Goal: Information Seeking & Learning: Learn about a topic

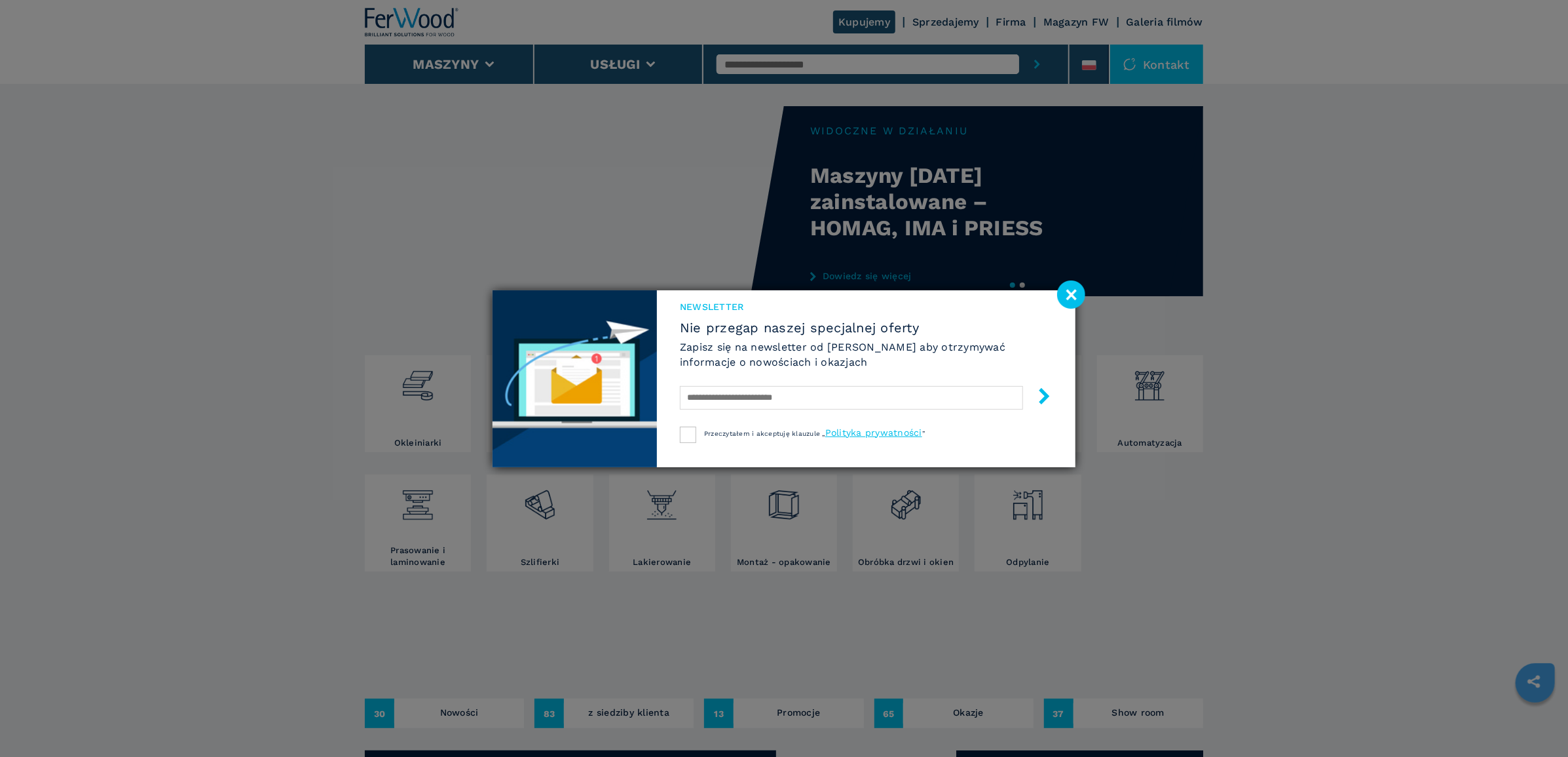
click at [1077, 293] on image at bounding box center [1071, 294] width 28 height 28
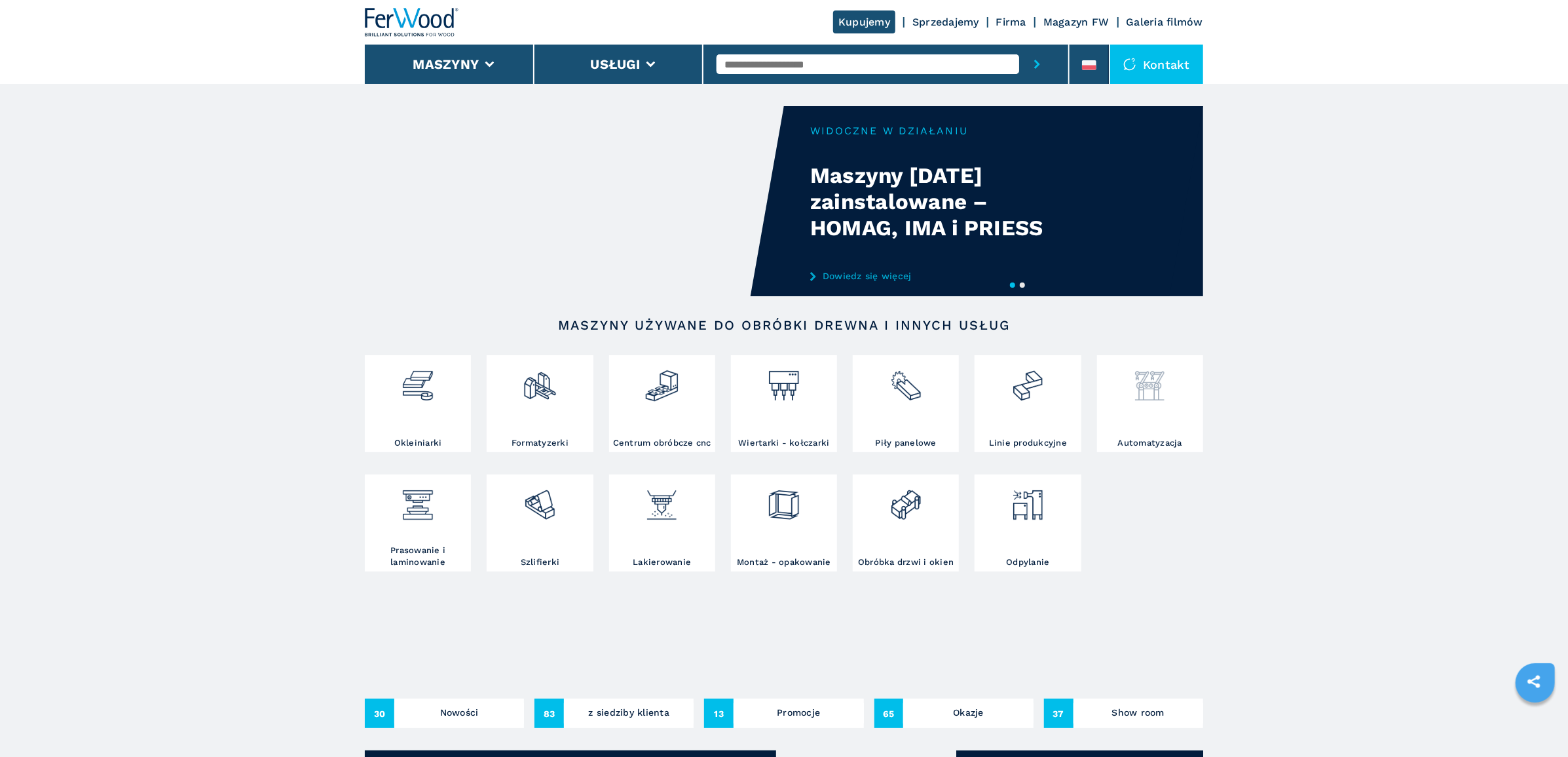
click at [1140, 389] on img at bounding box center [1150, 381] width 35 height 45
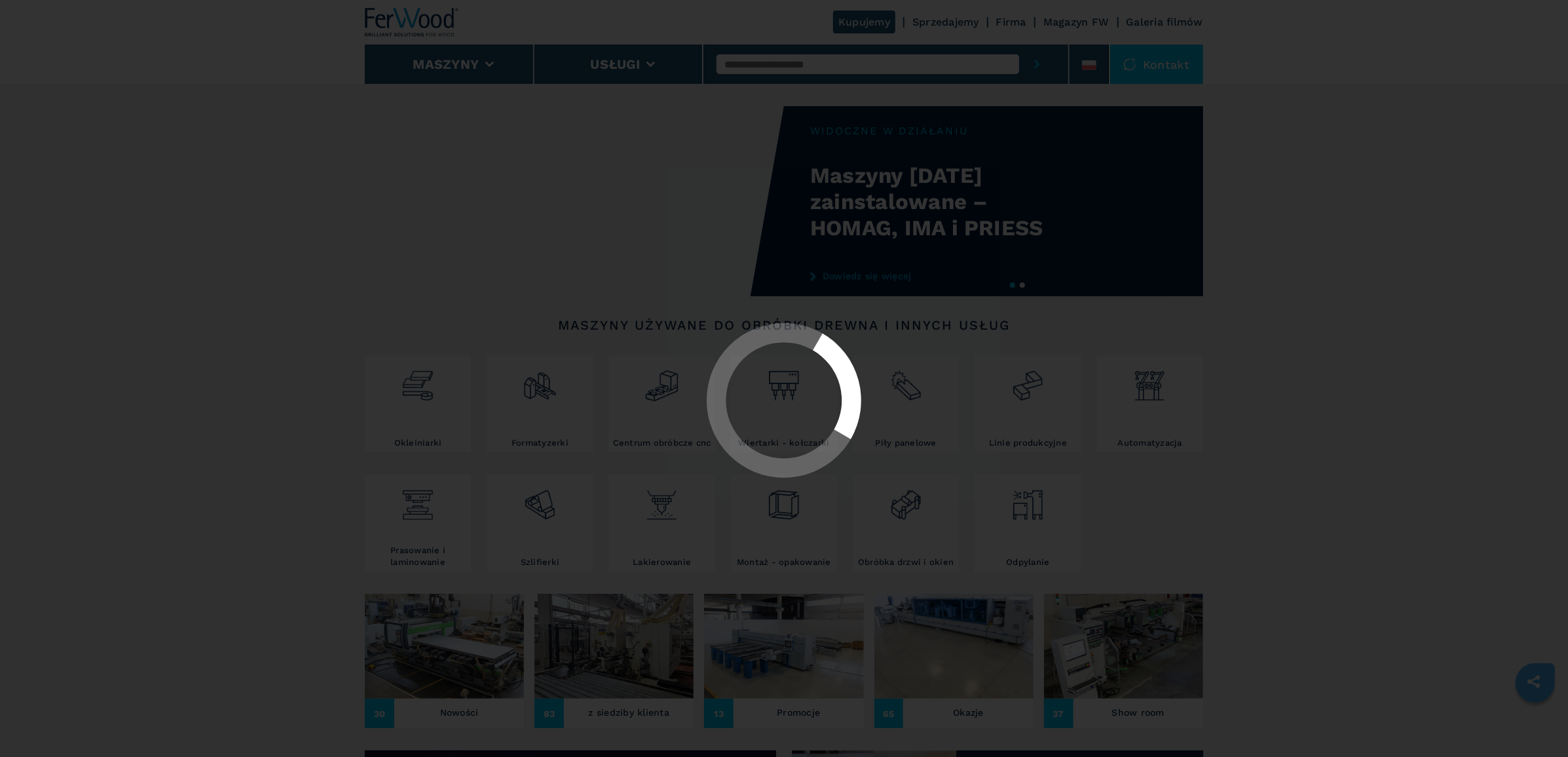
select select "**********"
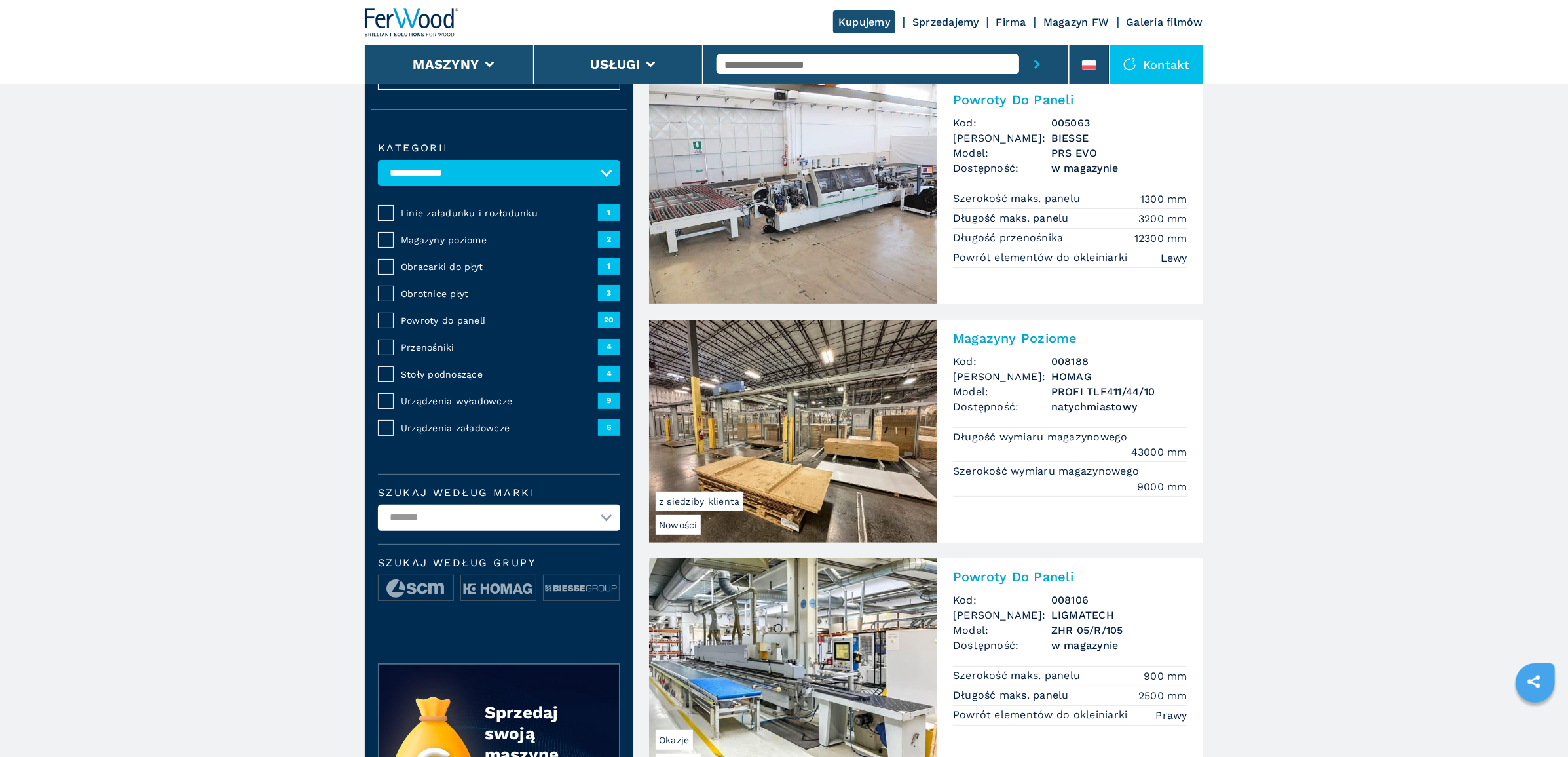
scroll to position [210, 0]
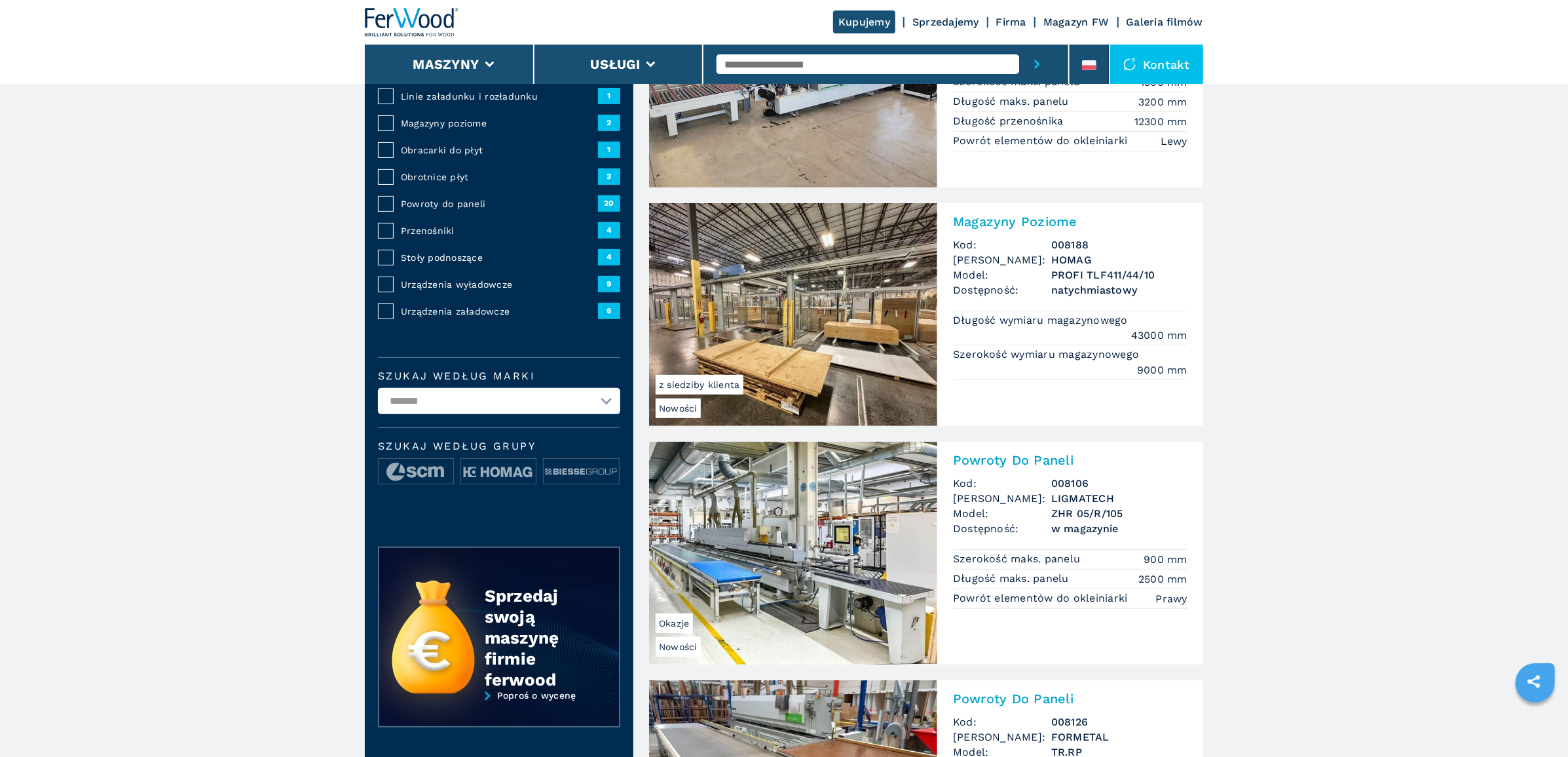
click at [1092, 229] on h2 "Magazyny Poziome" at bounding box center [1070, 221] width 234 height 16
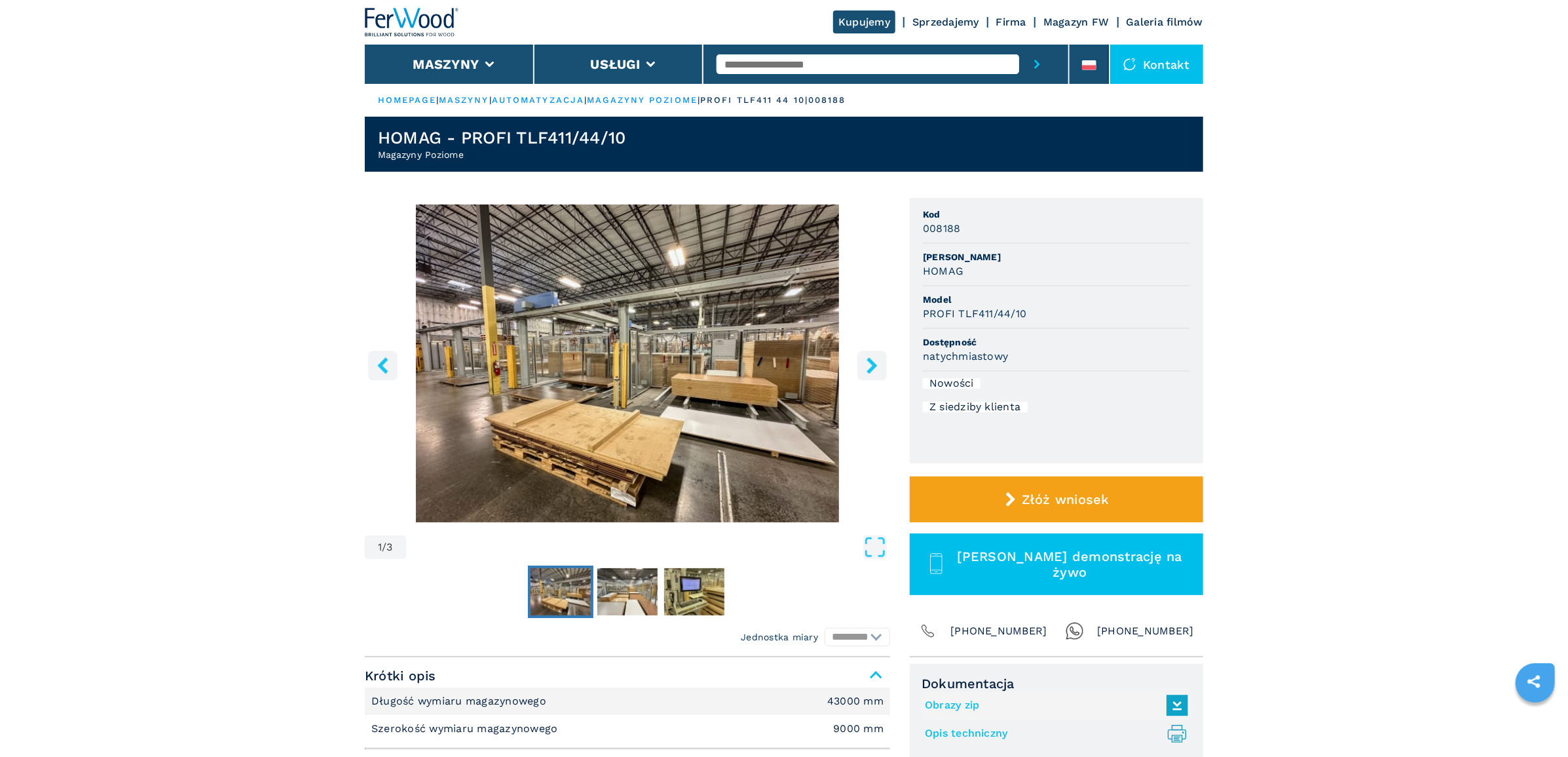
scroll to position [236, 0]
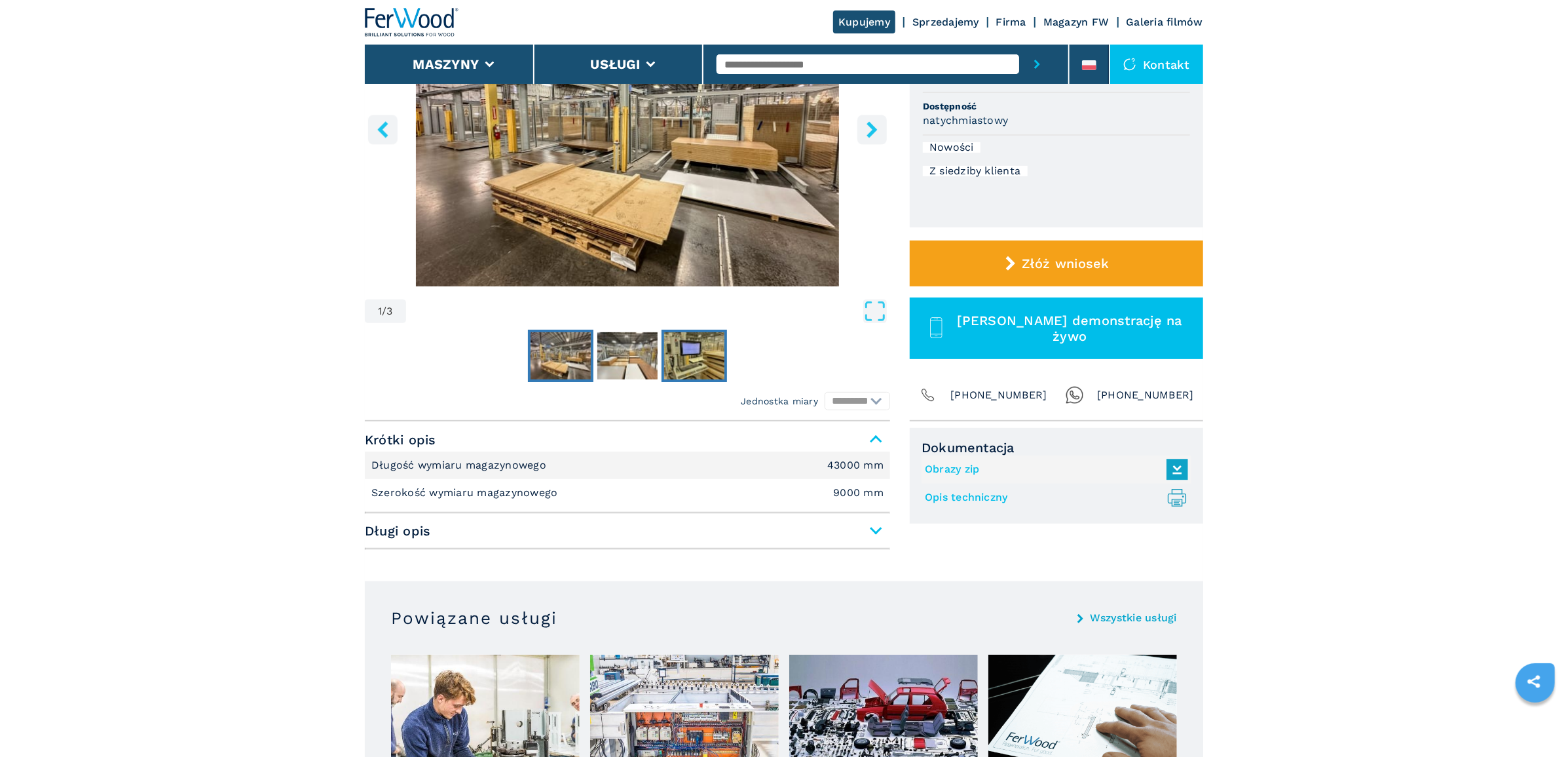
click at [680, 373] on img "Go to Slide 3" at bounding box center [694, 355] width 60 height 47
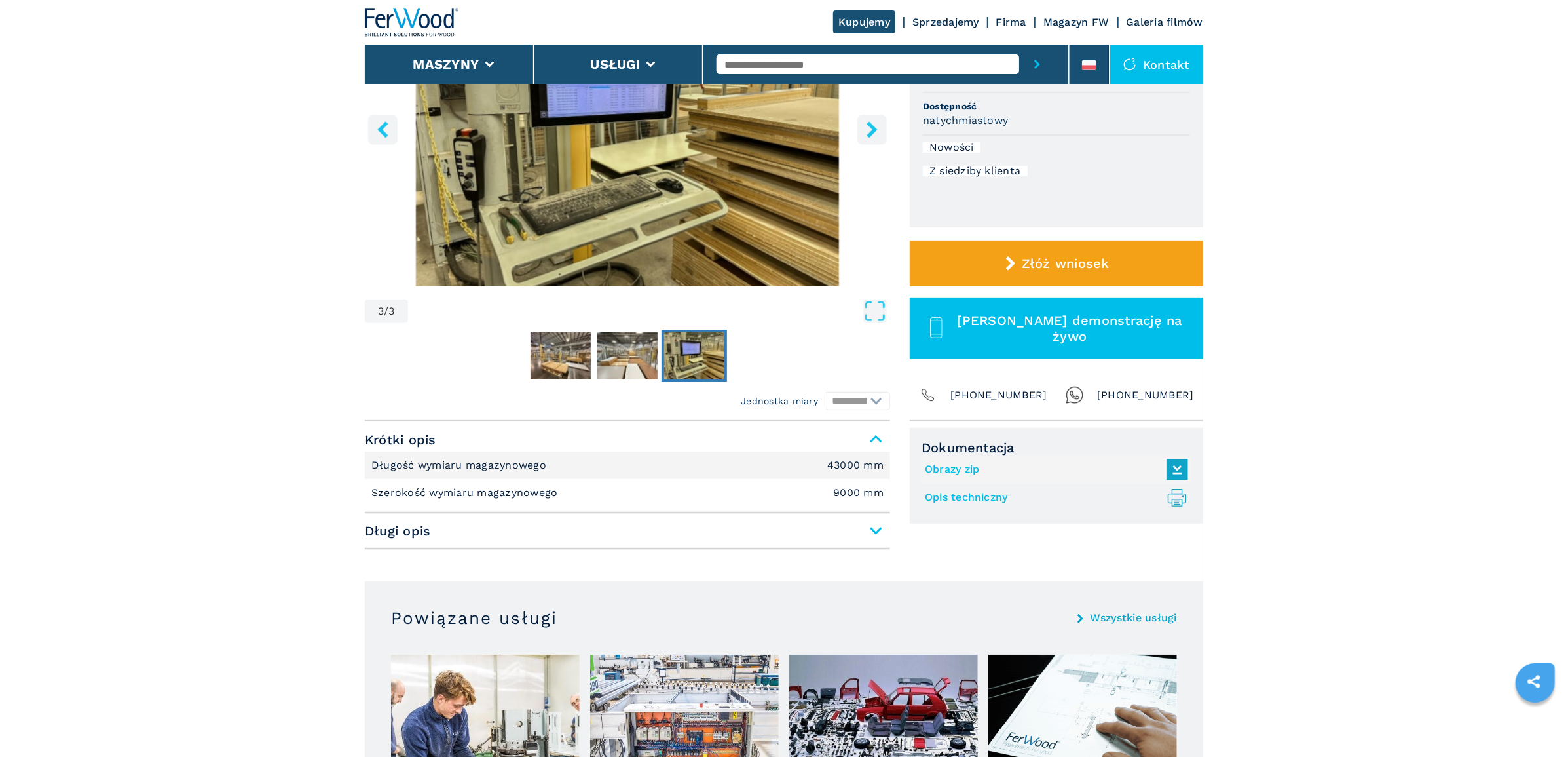
scroll to position [99, 0]
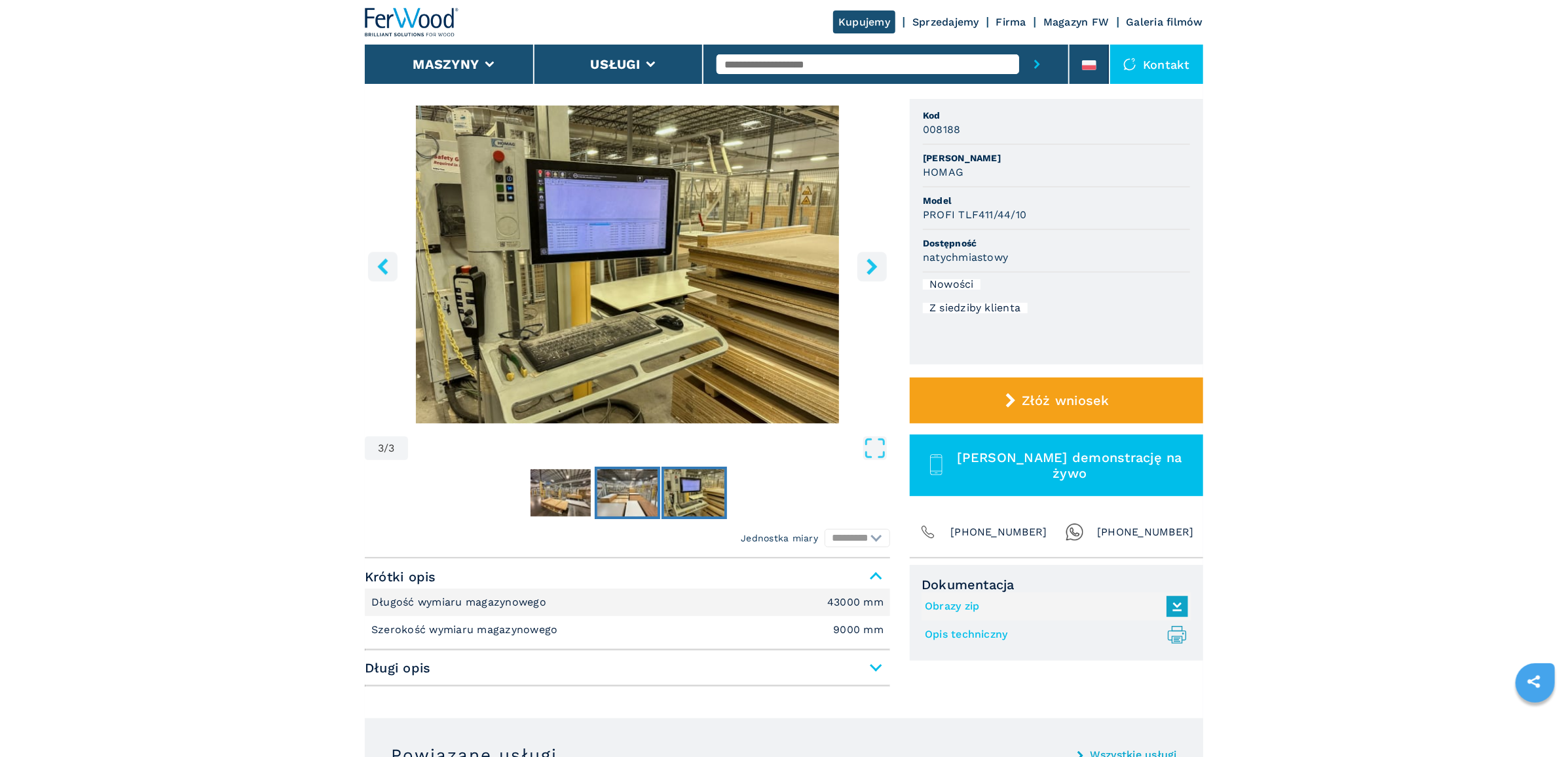
click at [624, 495] on img "Go to Slide 2" at bounding box center [626, 492] width 60 height 47
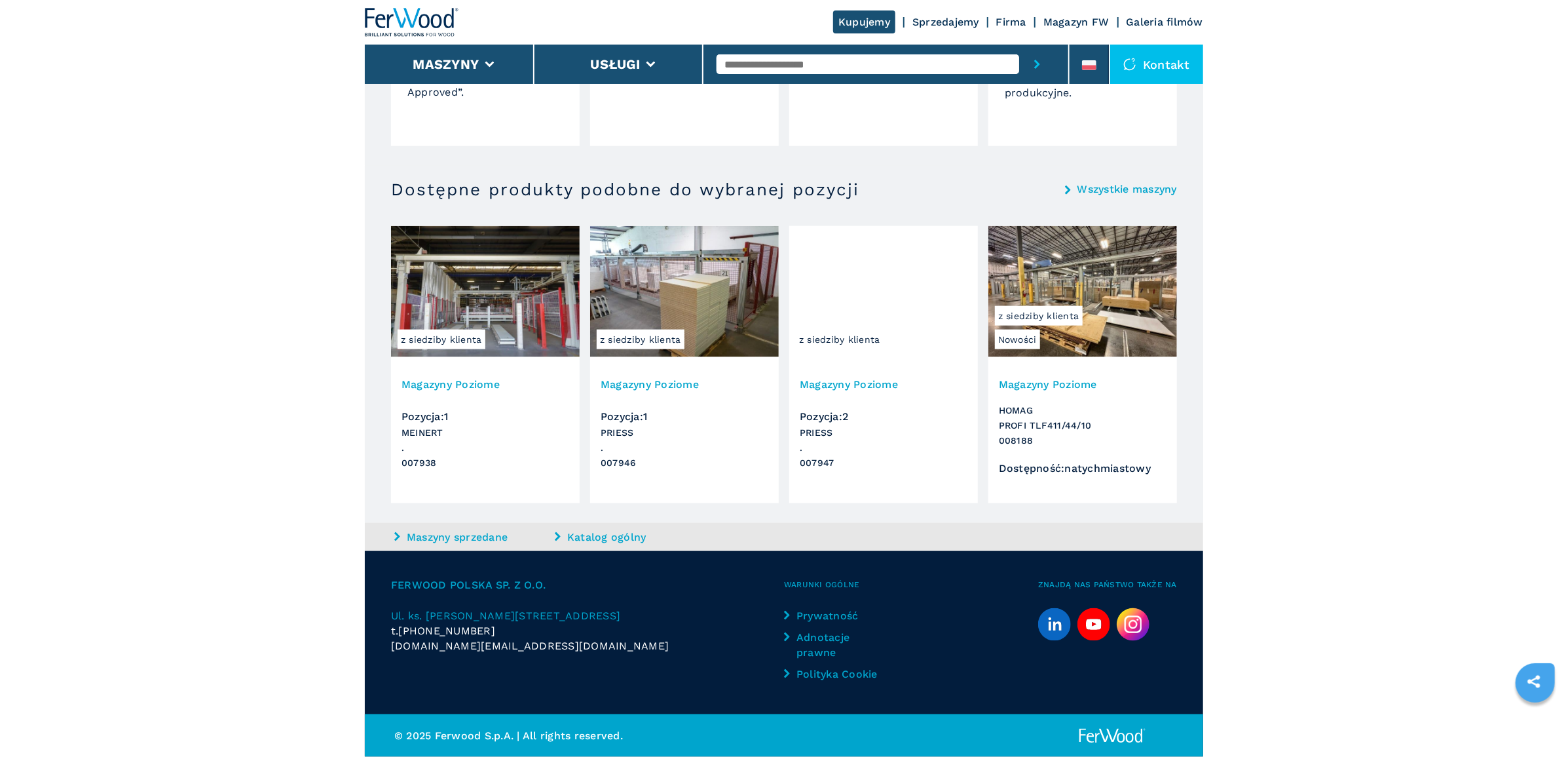
scroll to position [1383, 0]
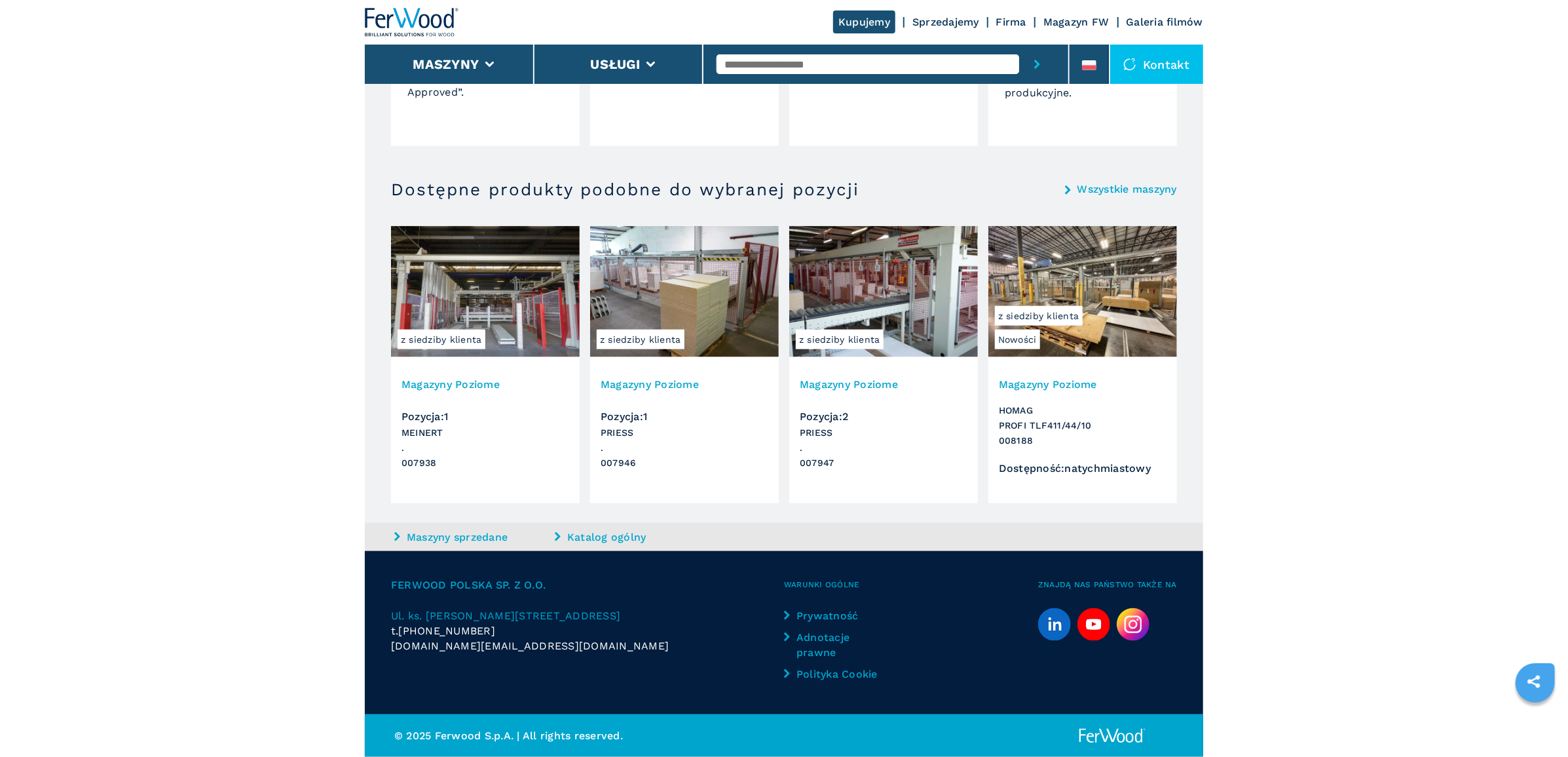
click at [473, 377] on h3 "Magazyny Poziome" at bounding box center [486, 384] width 168 height 15
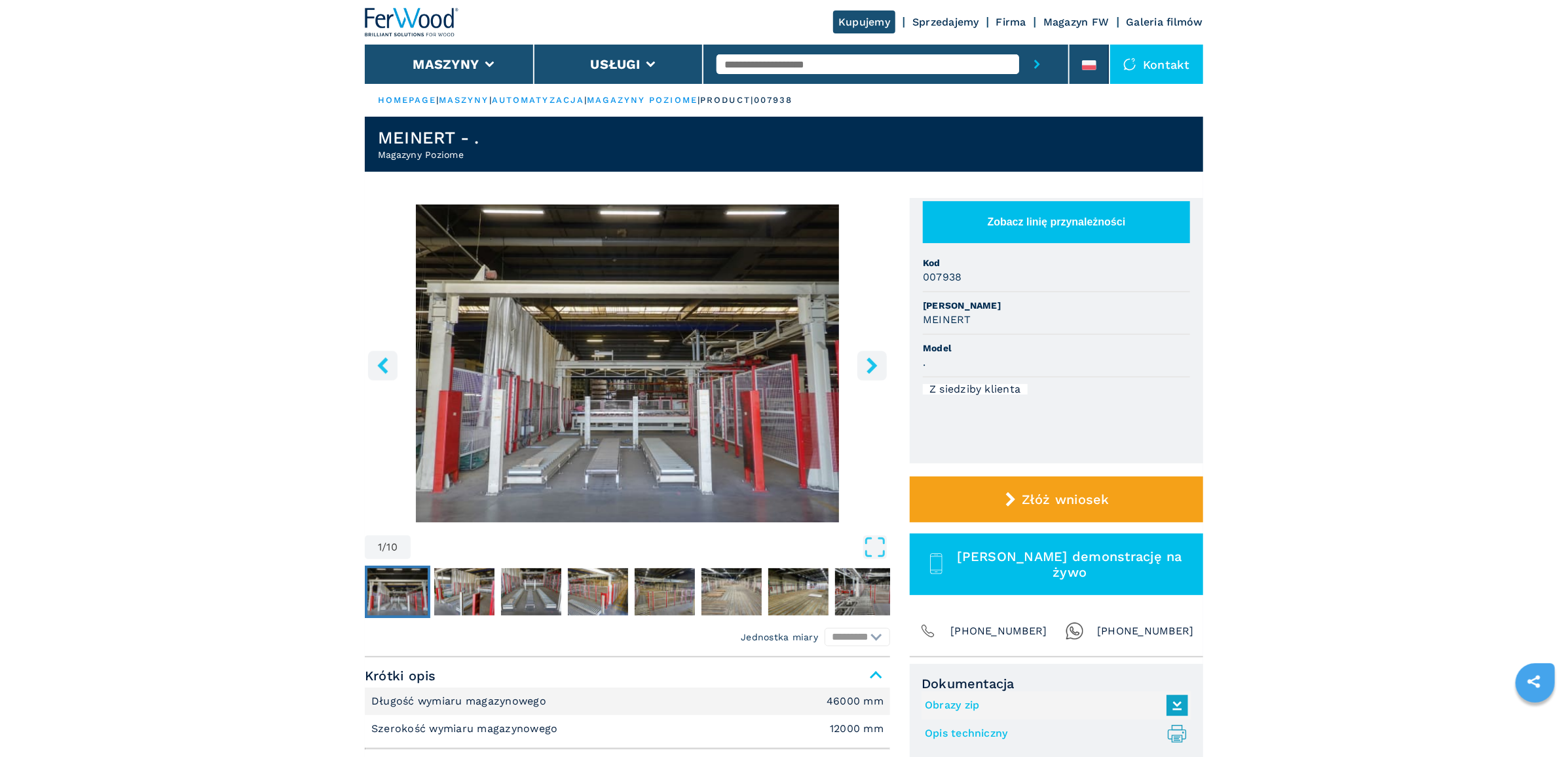
click at [869, 374] on icon "right-button" at bounding box center [871, 365] width 17 height 17
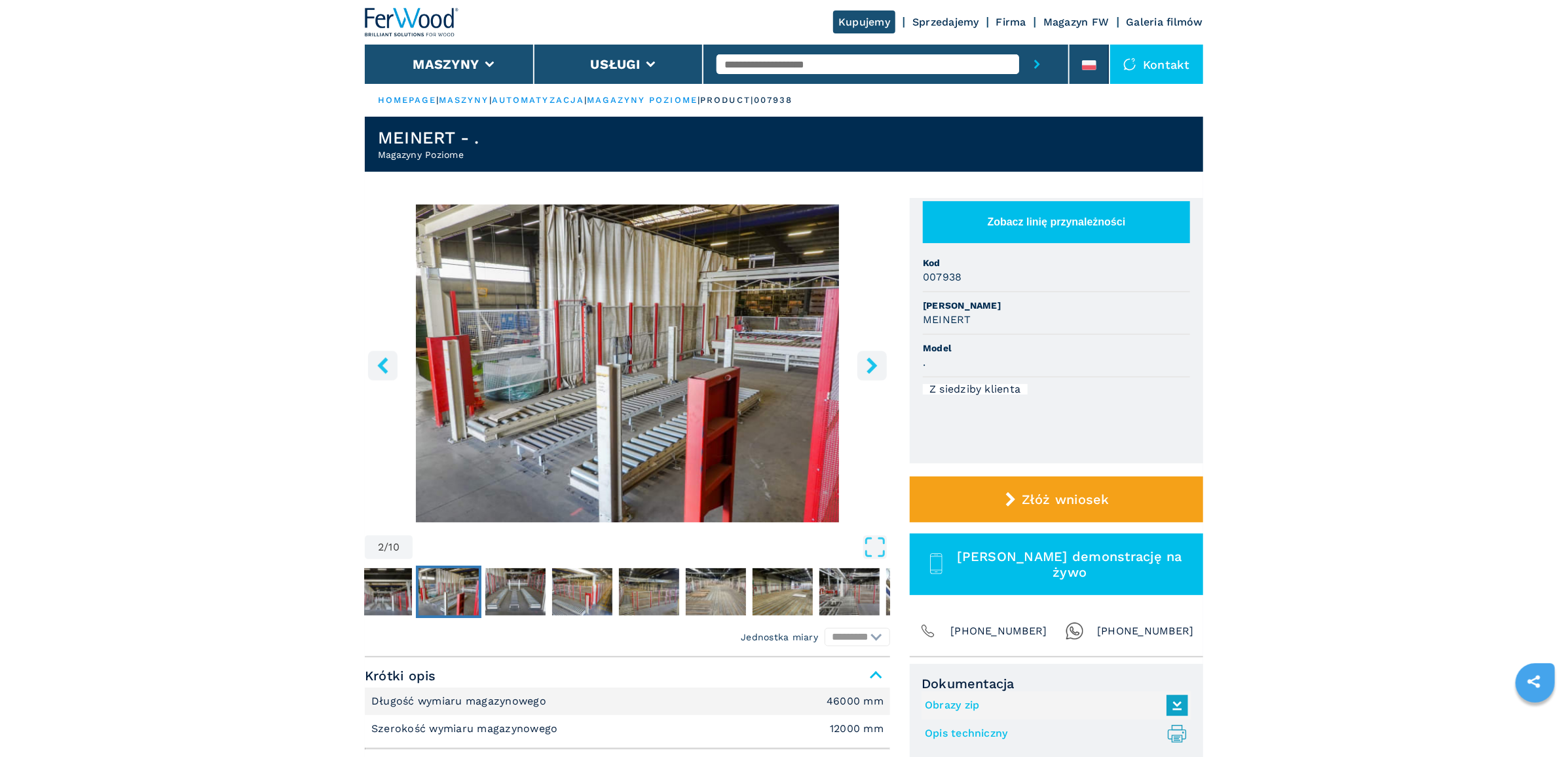
click at [869, 374] on icon "right-button" at bounding box center [871, 365] width 17 height 17
click at [879, 380] on button "right-button" at bounding box center [871, 365] width 30 height 30
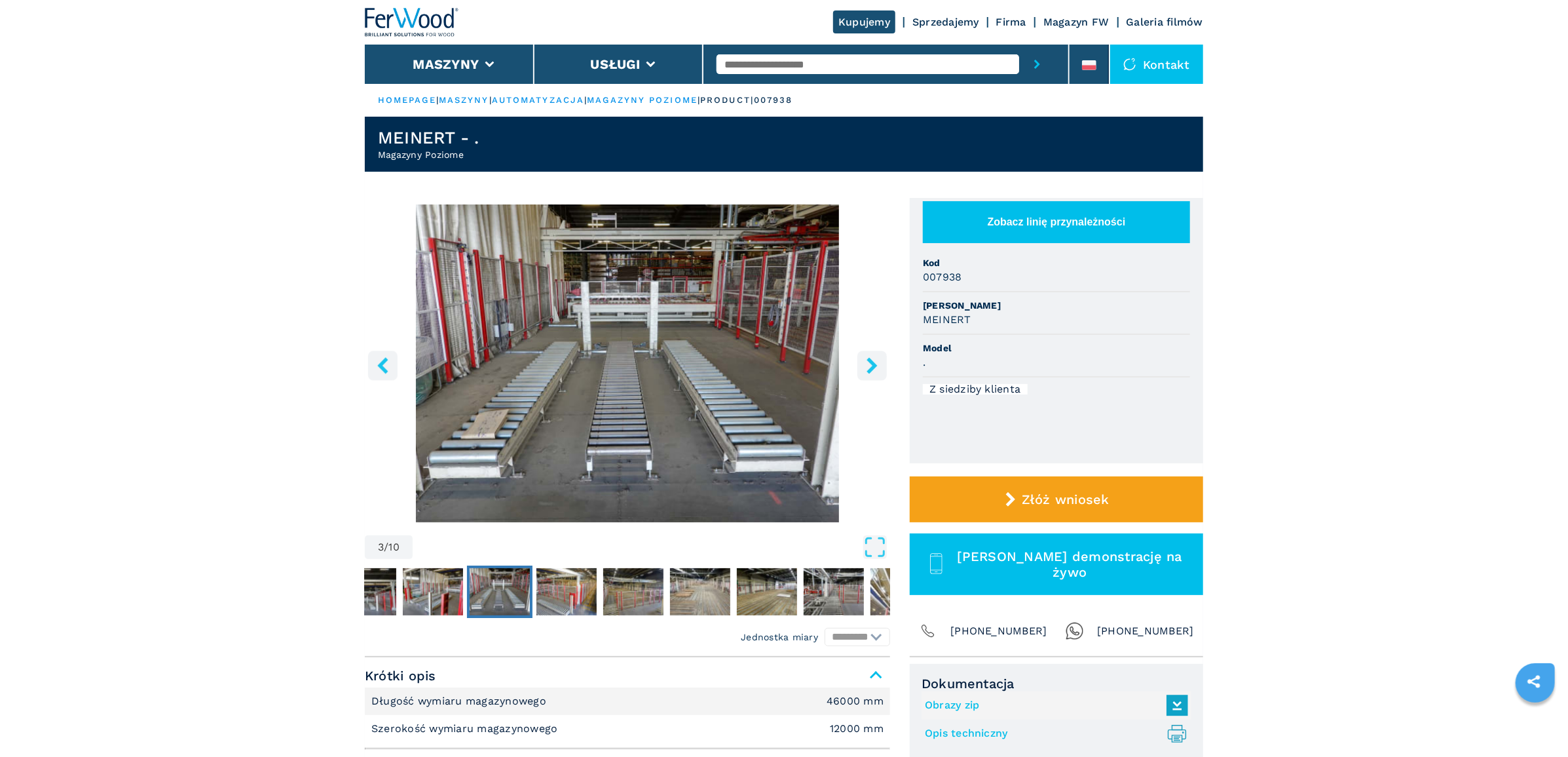
click at [875, 374] on icon "right-button" at bounding box center [871, 365] width 17 height 17
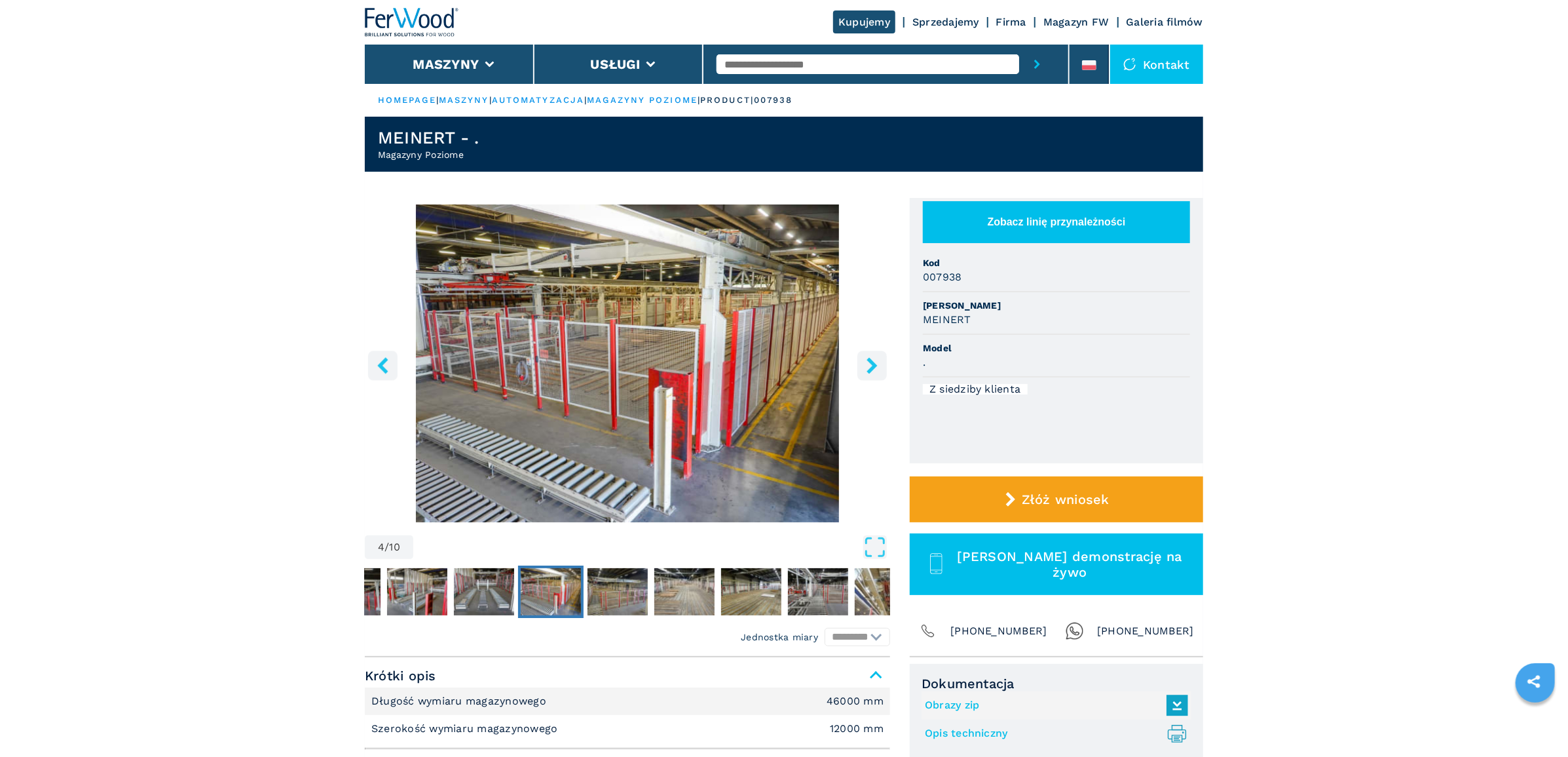
click at [875, 374] on icon "right-button" at bounding box center [871, 365] width 17 height 17
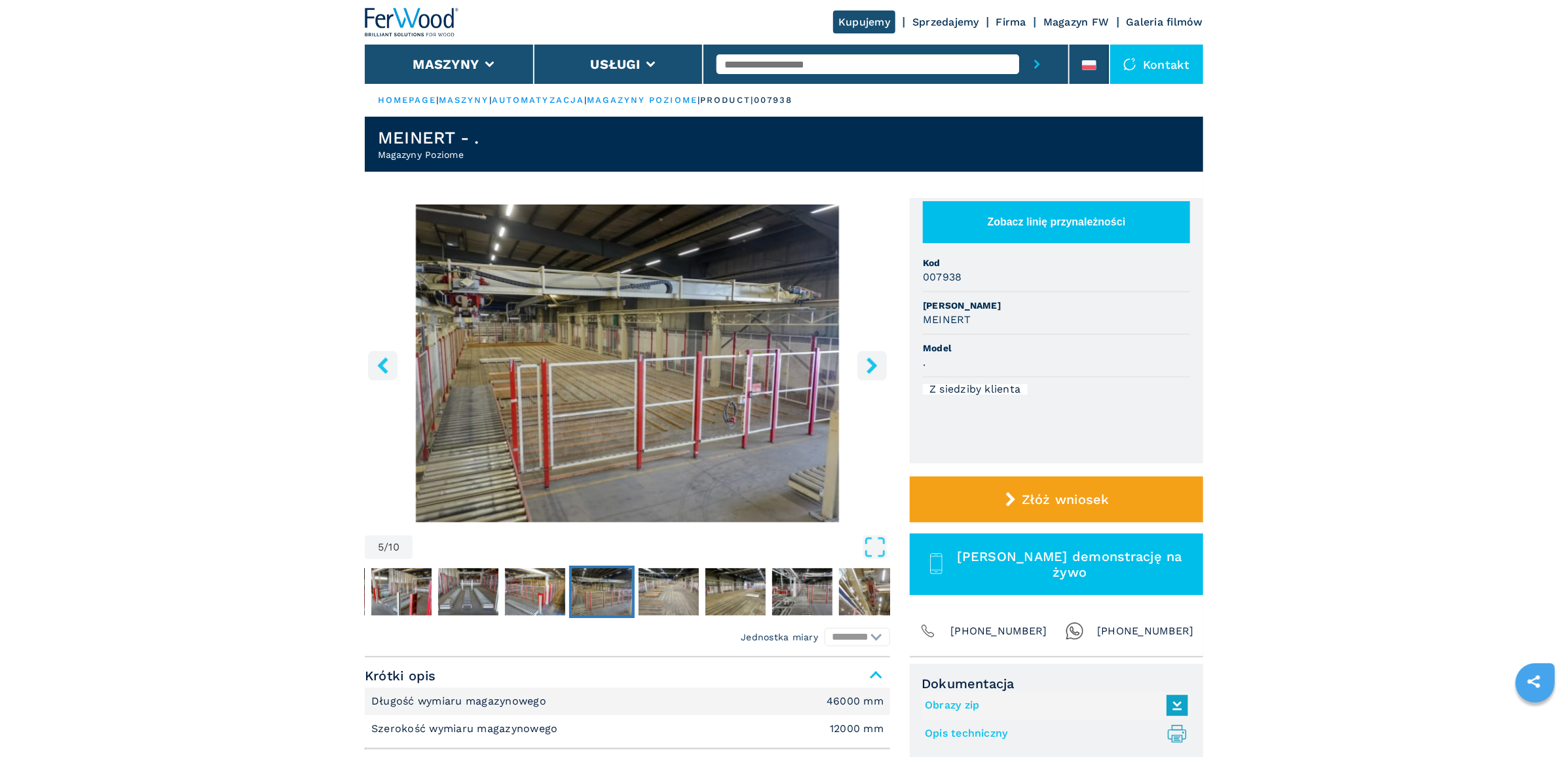
click at [875, 374] on icon "right-button" at bounding box center [871, 365] width 17 height 17
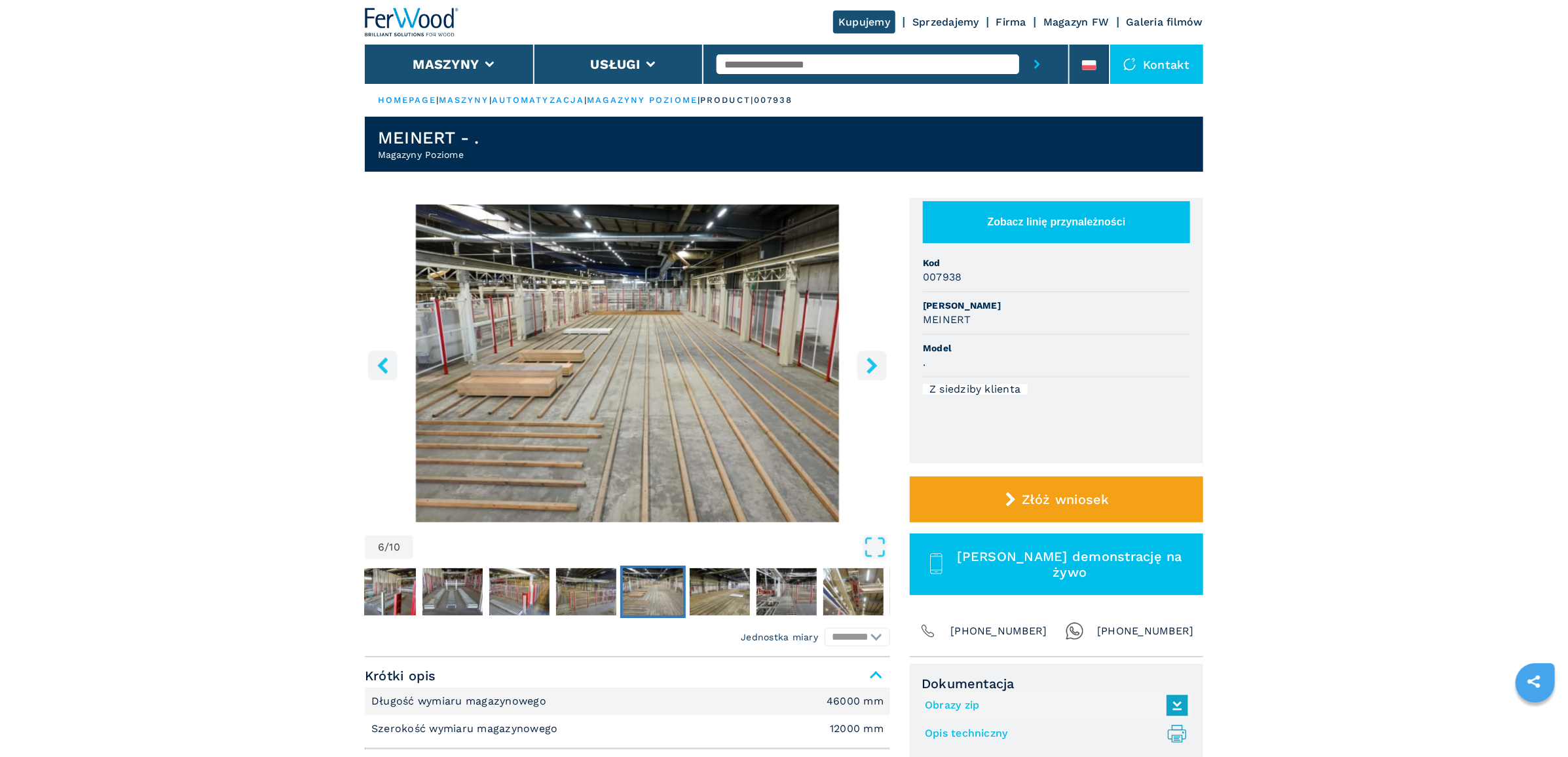
click at [875, 374] on icon "right-button" at bounding box center [871, 365] width 17 height 17
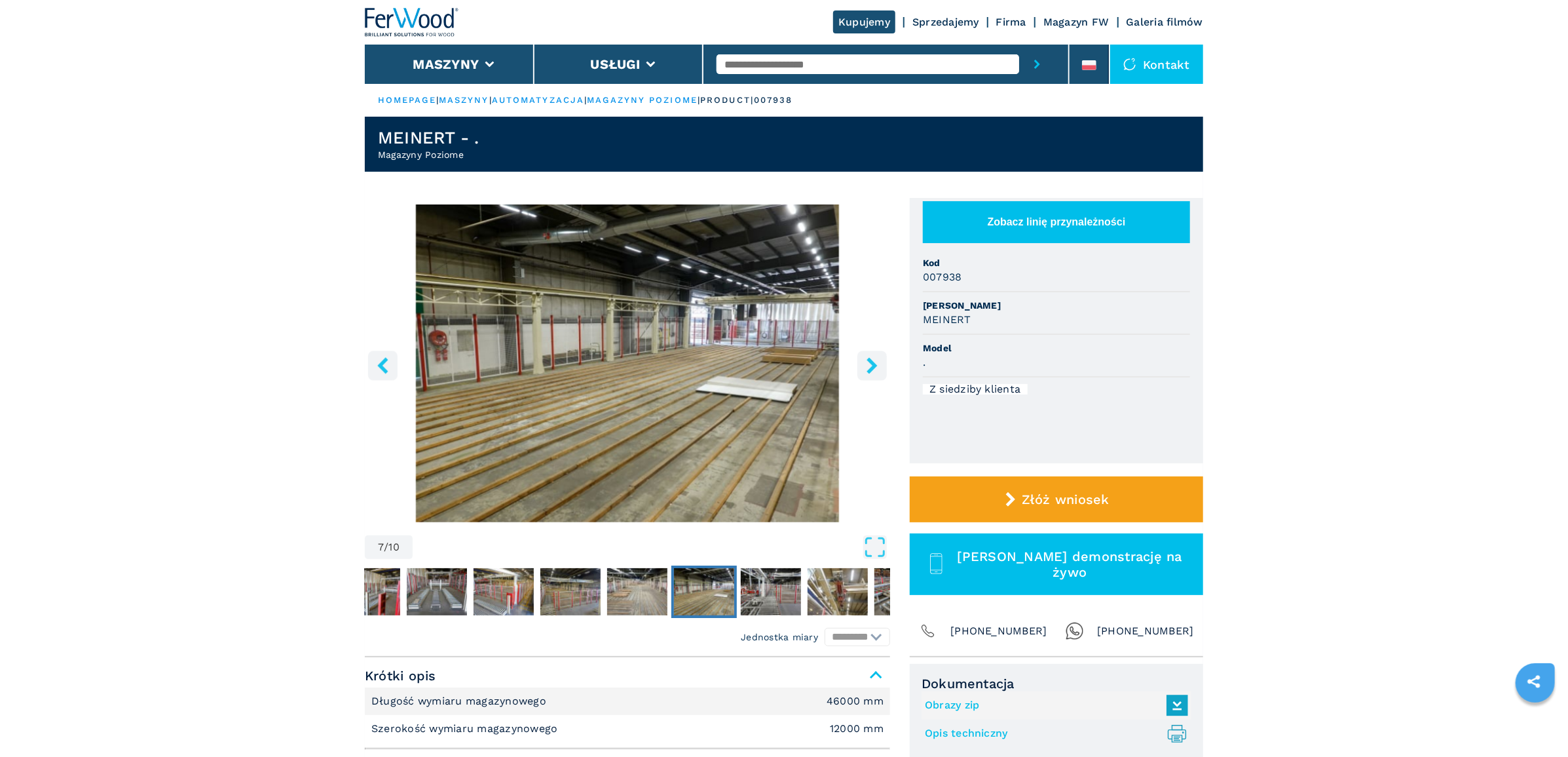
click at [875, 374] on icon "right-button" at bounding box center [871, 365] width 17 height 17
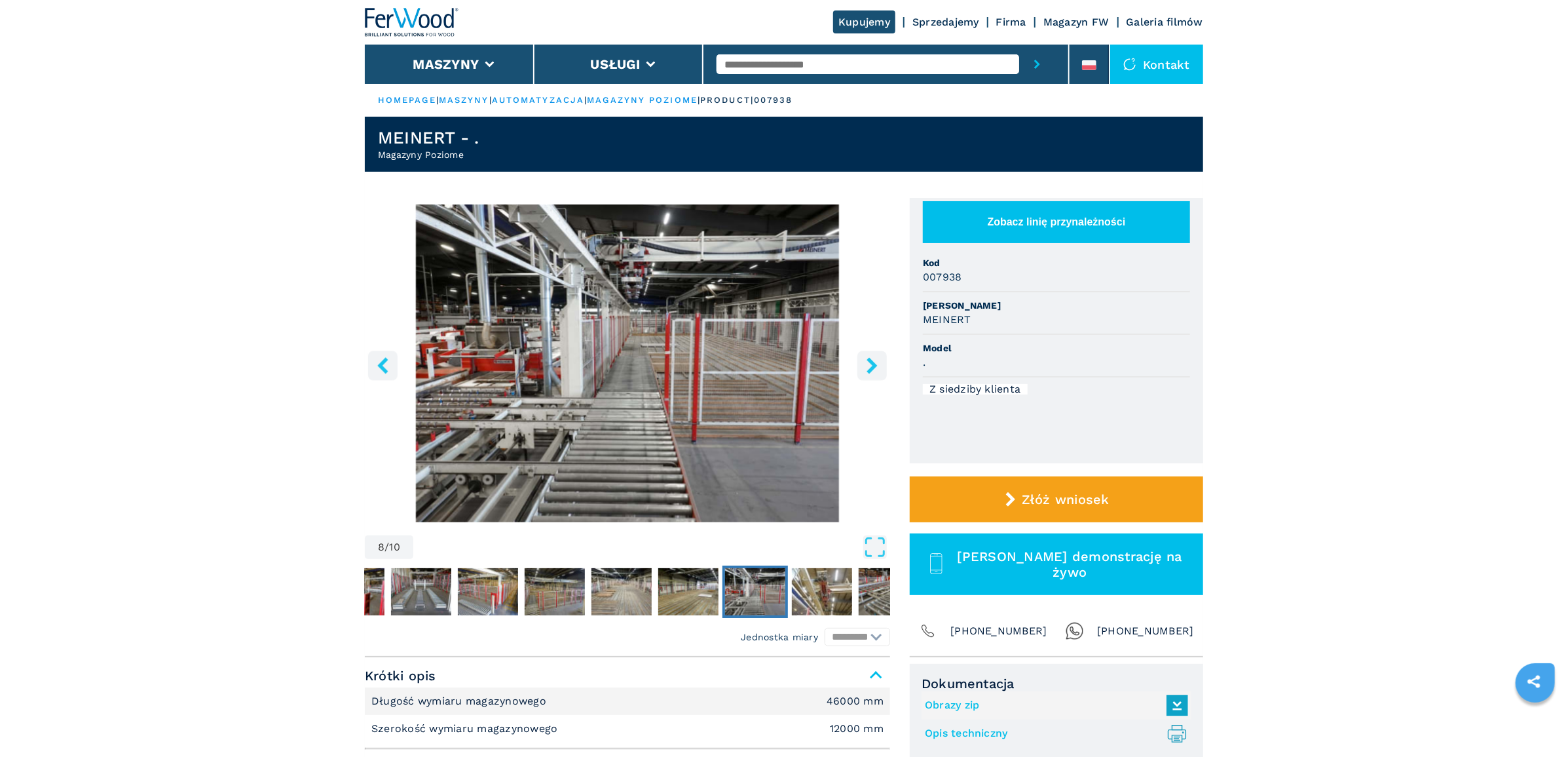
click at [875, 374] on icon "right-button" at bounding box center [871, 365] width 17 height 17
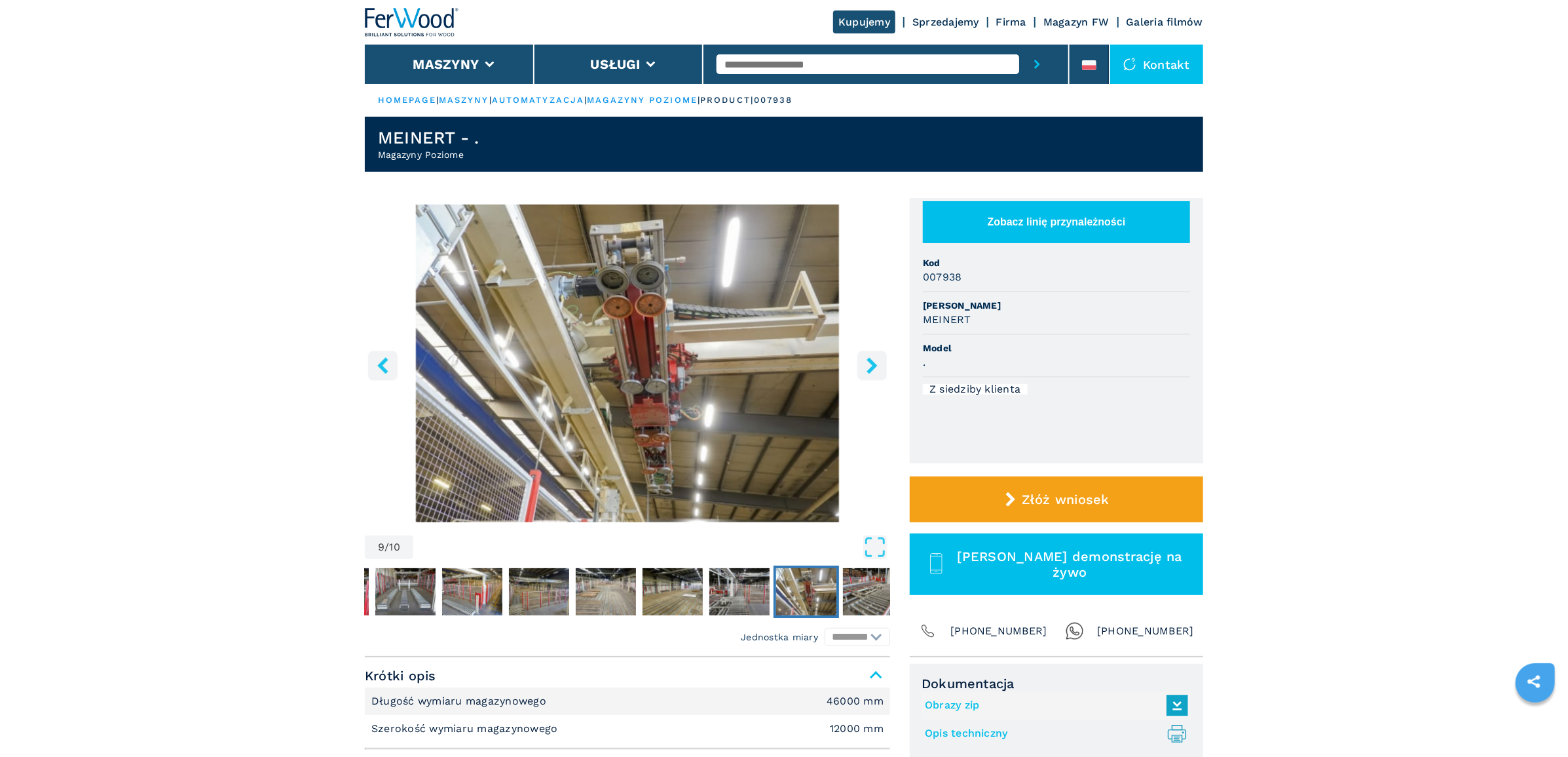
click at [875, 374] on icon "right-button" at bounding box center [871, 365] width 17 height 17
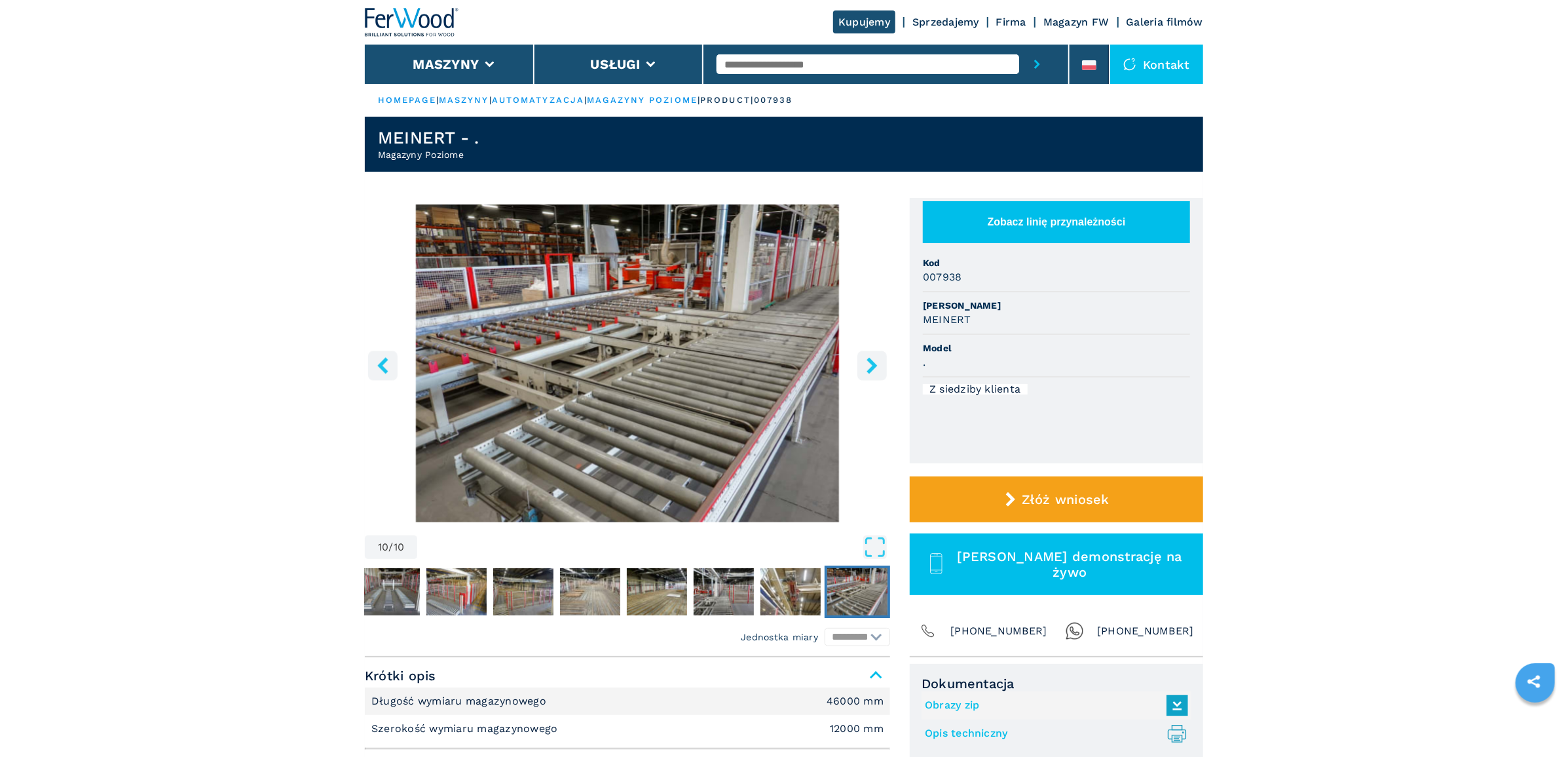
click at [875, 374] on icon "right-button" at bounding box center [871, 365] width 17 height 17
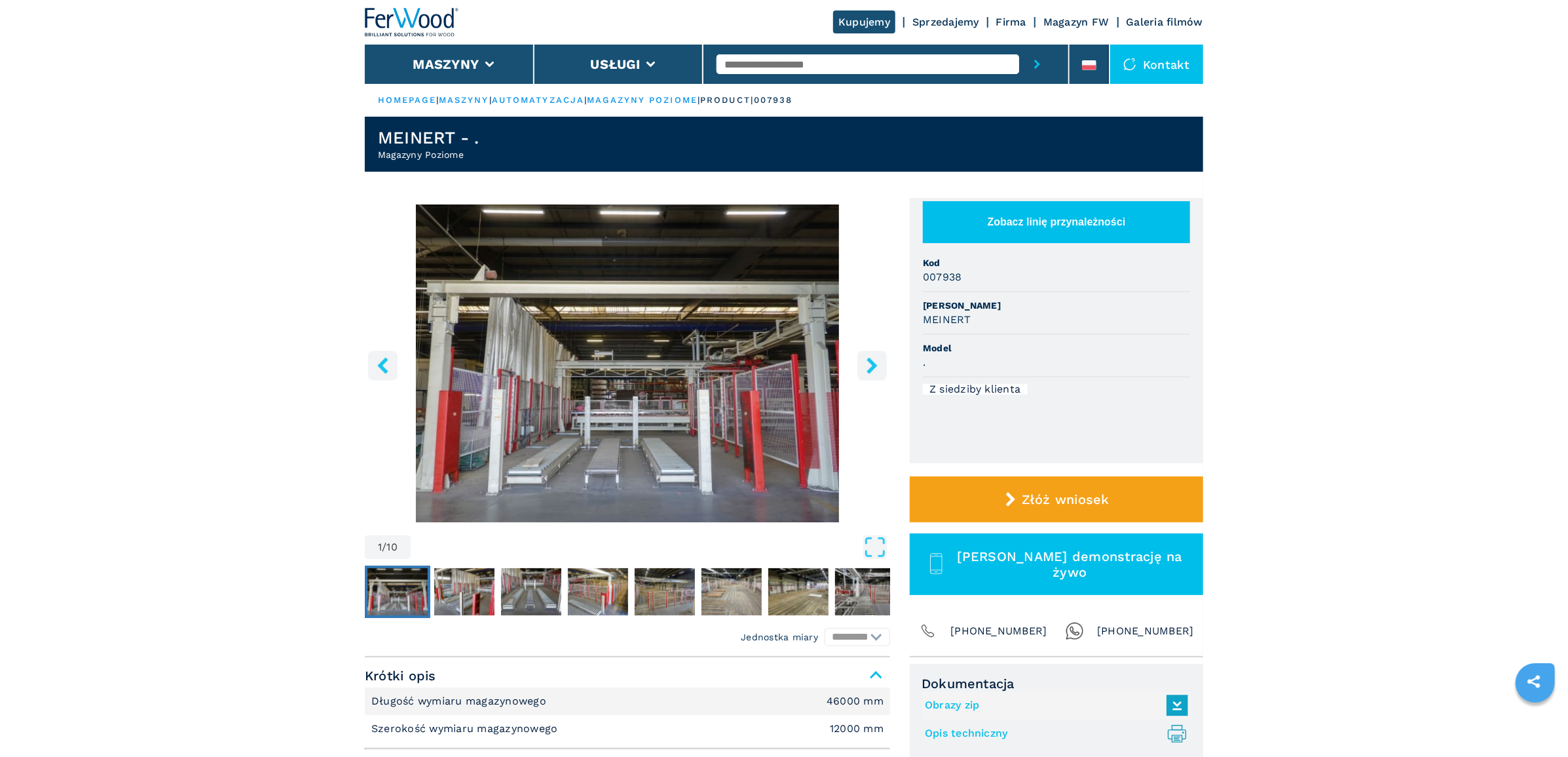
click at [875, 374] on icon "right-button" at bounding box center [871, 365] width 17 height 17
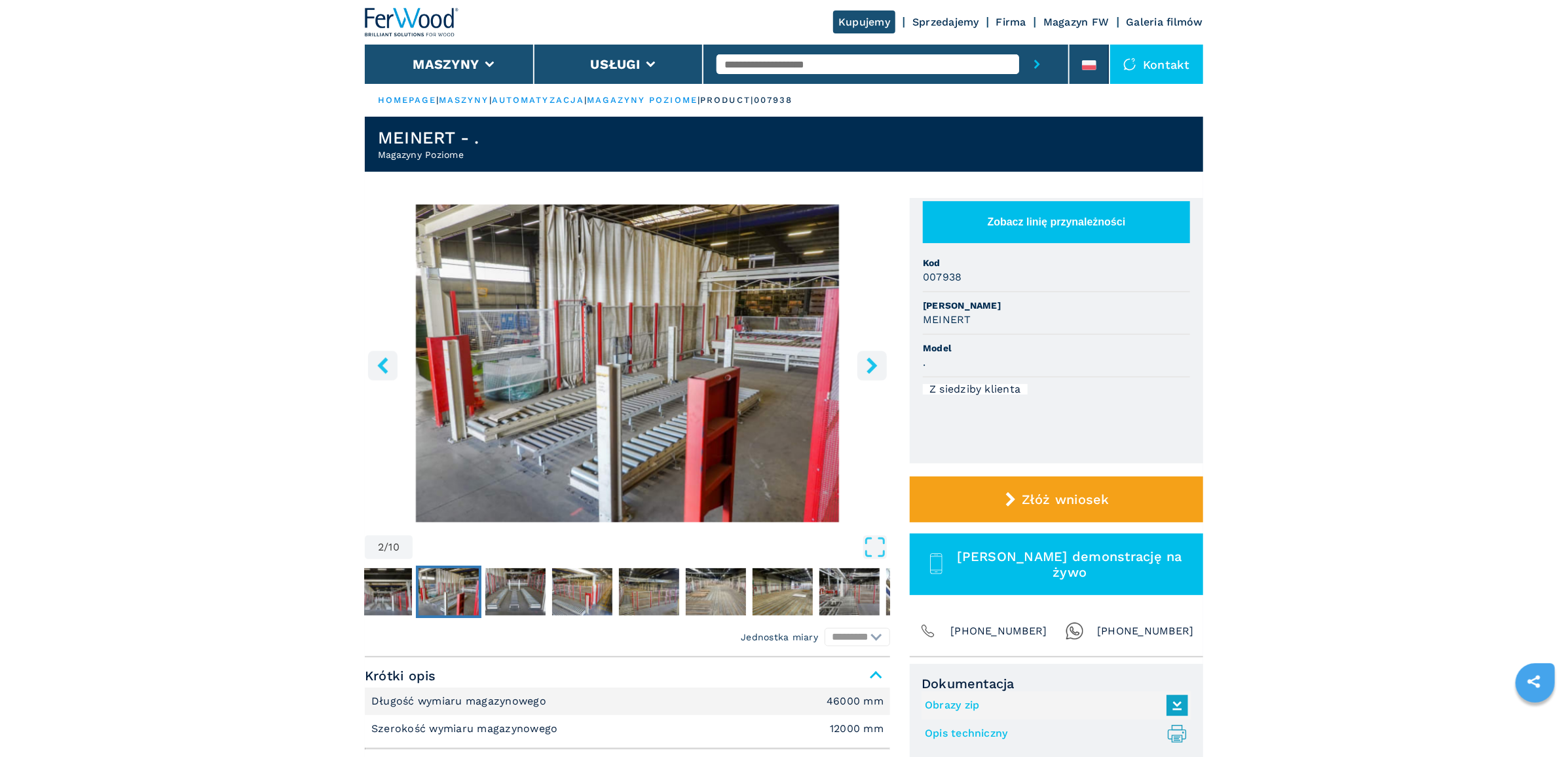
click at [875, 374] on icon "right-button" at bounding box center [871, 365] width 17 height 17
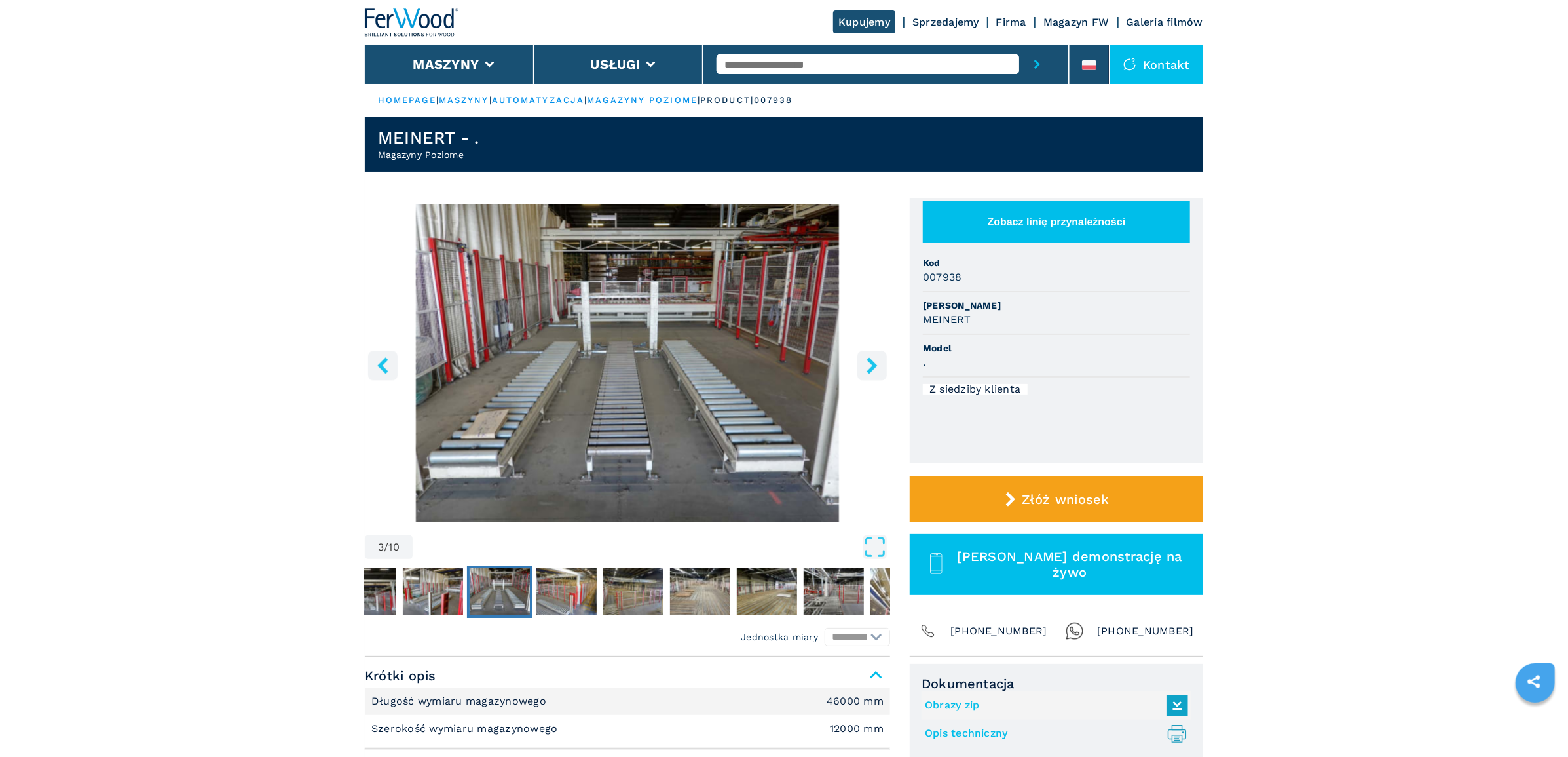
click at [875, 374] on icon "right-button" at bounding box center [871, 365] width 17 height 17
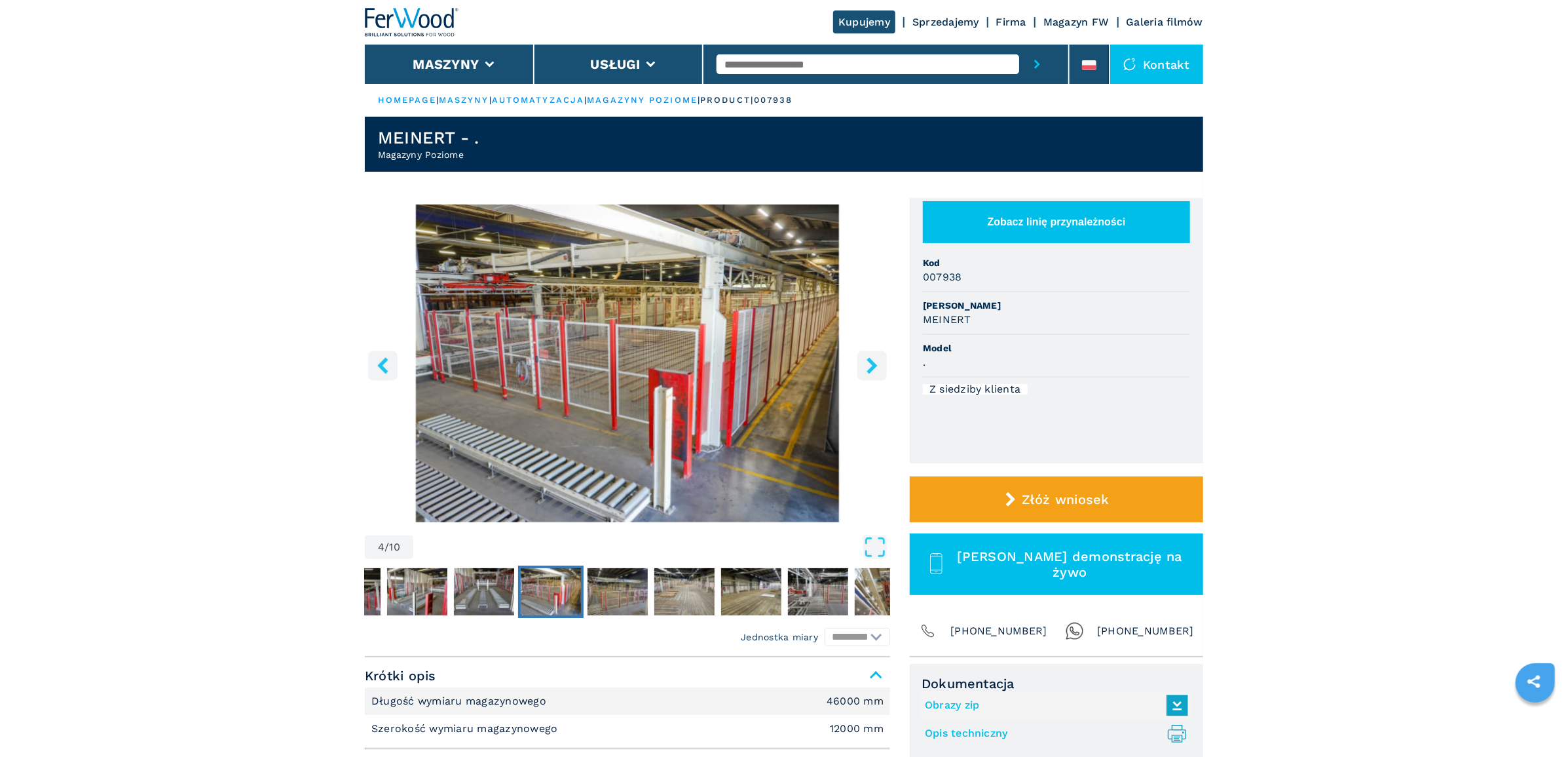
click at [875, 374] on icon "right-button" at bounding box center [871, 365] width 17 height 17
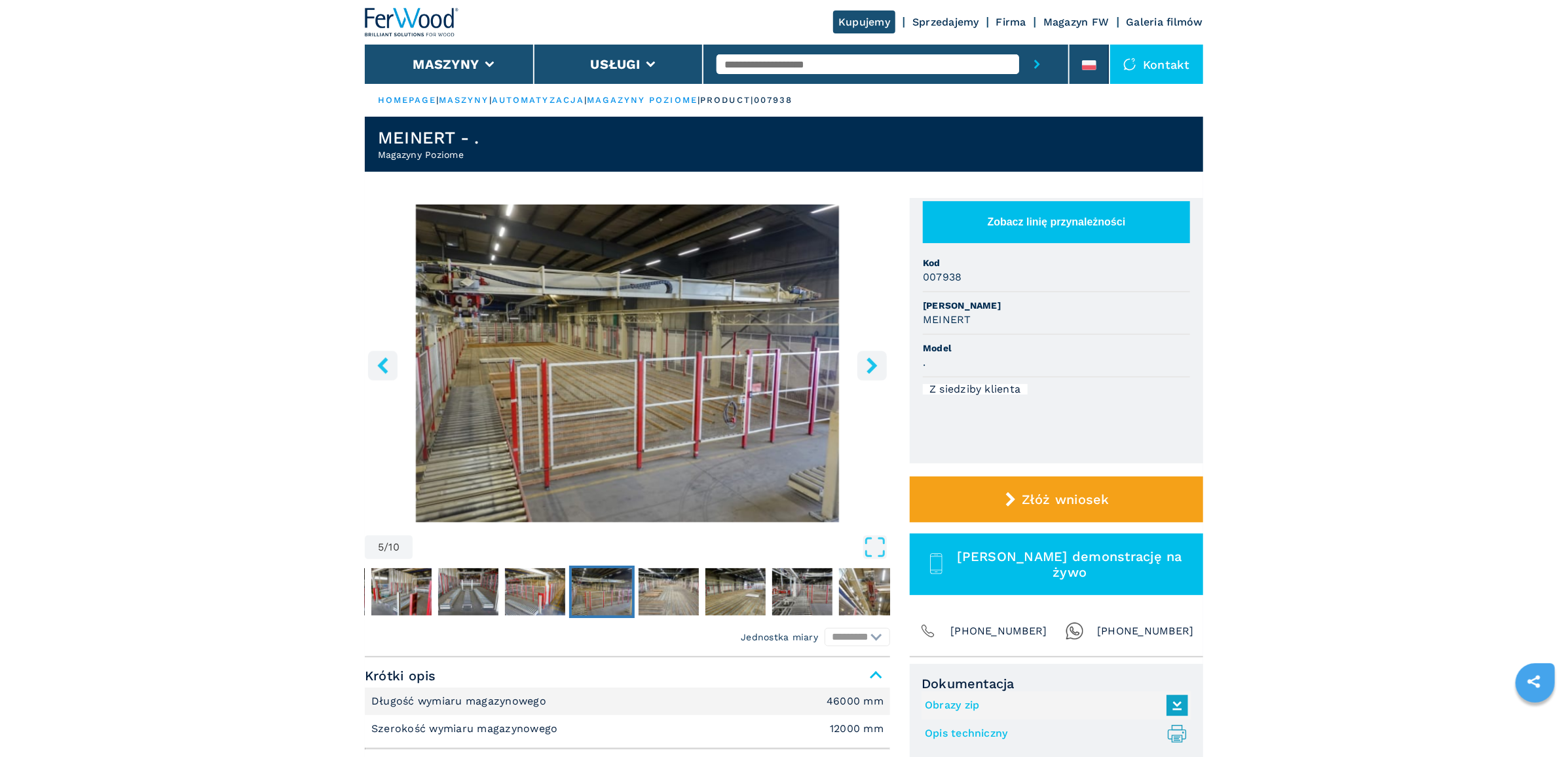
click at [875, 374] on icon "right-button" at bounding box center [871, 365] width 17 height 17
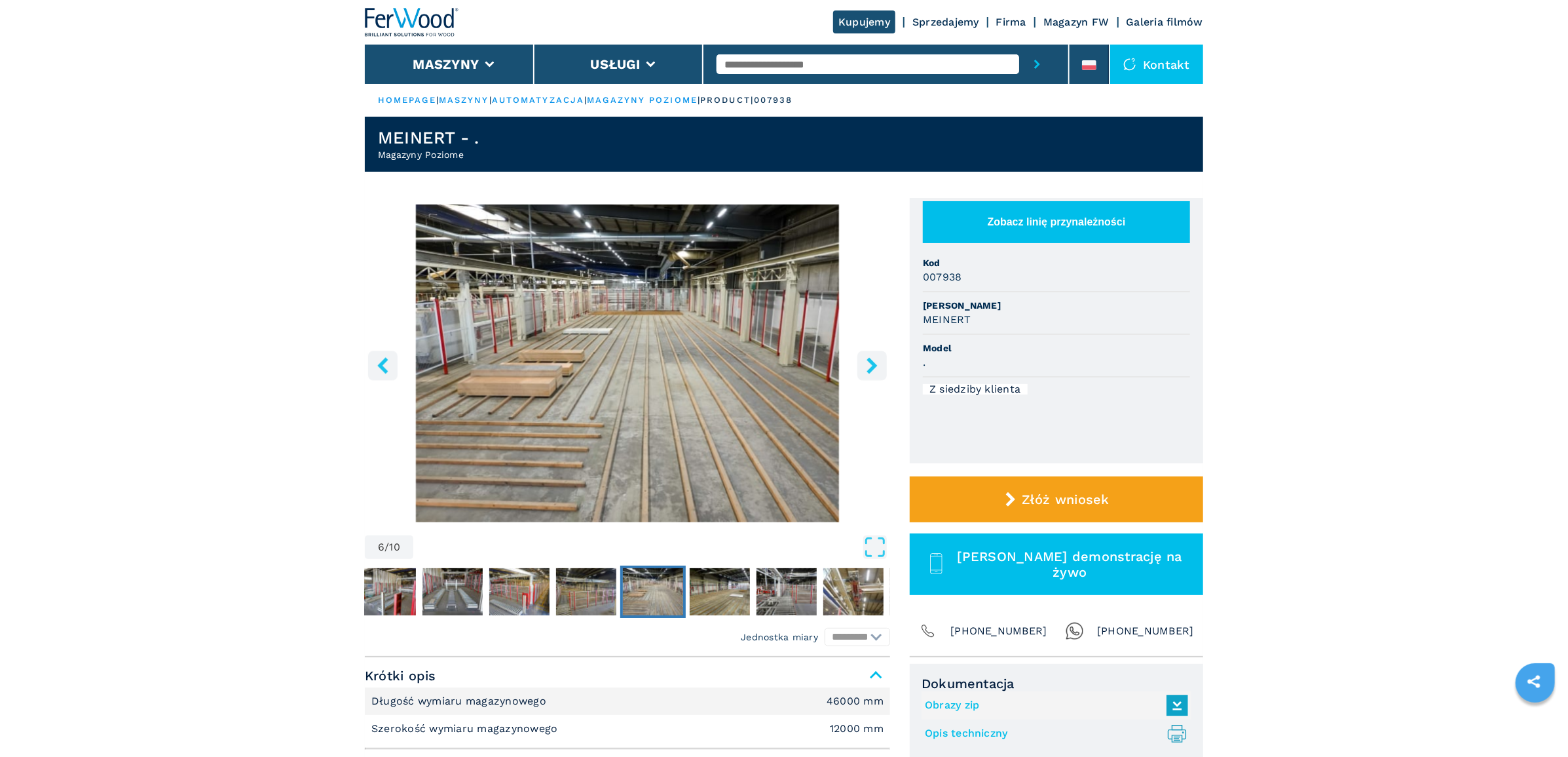
click at [875, 374] on icon "right-button" at bounding box center [871, 365] width 17 height 17
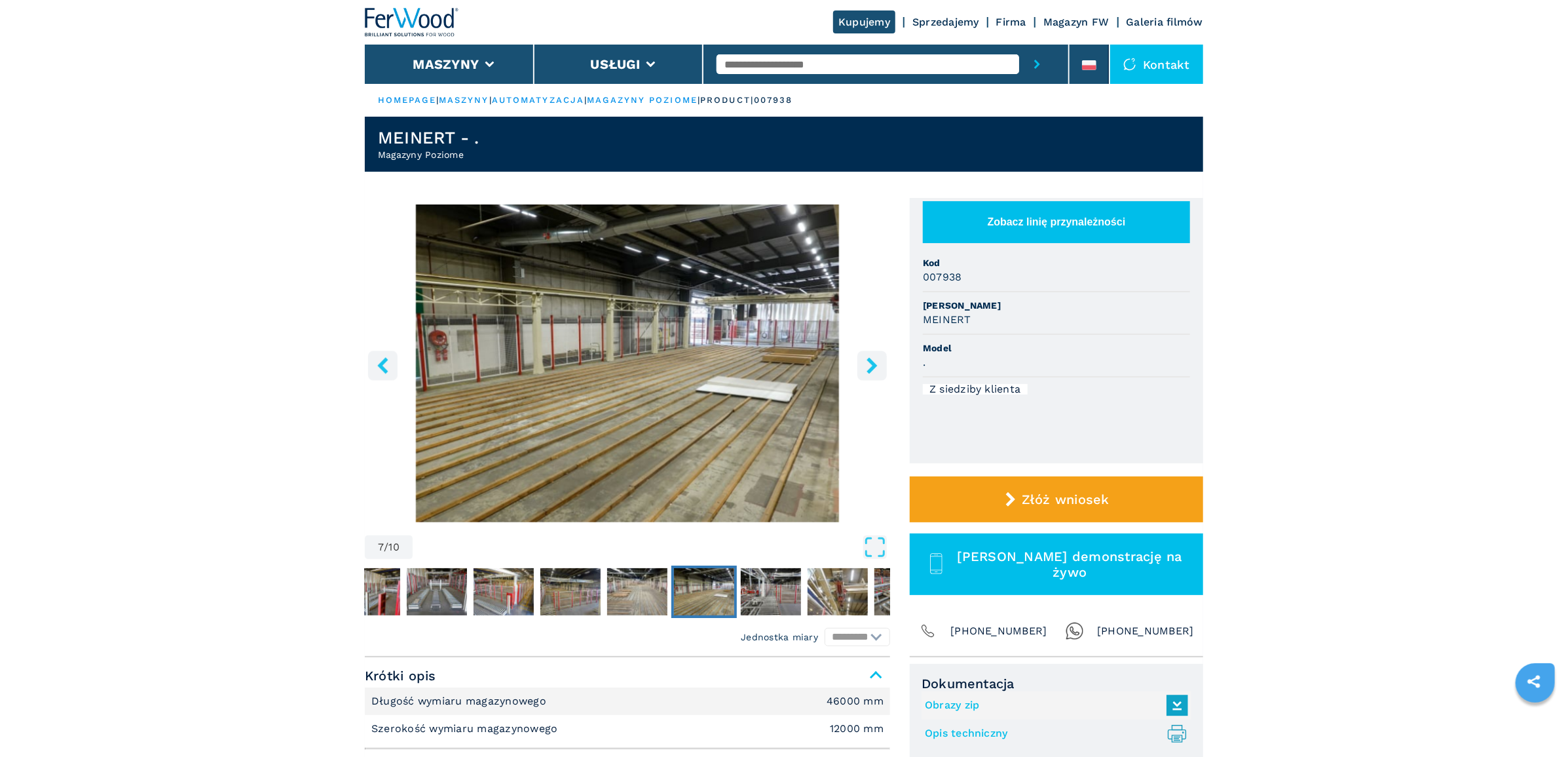
click at [874, 374] on icon "right-button" at bounding box center [871, 365] width 17 height 17
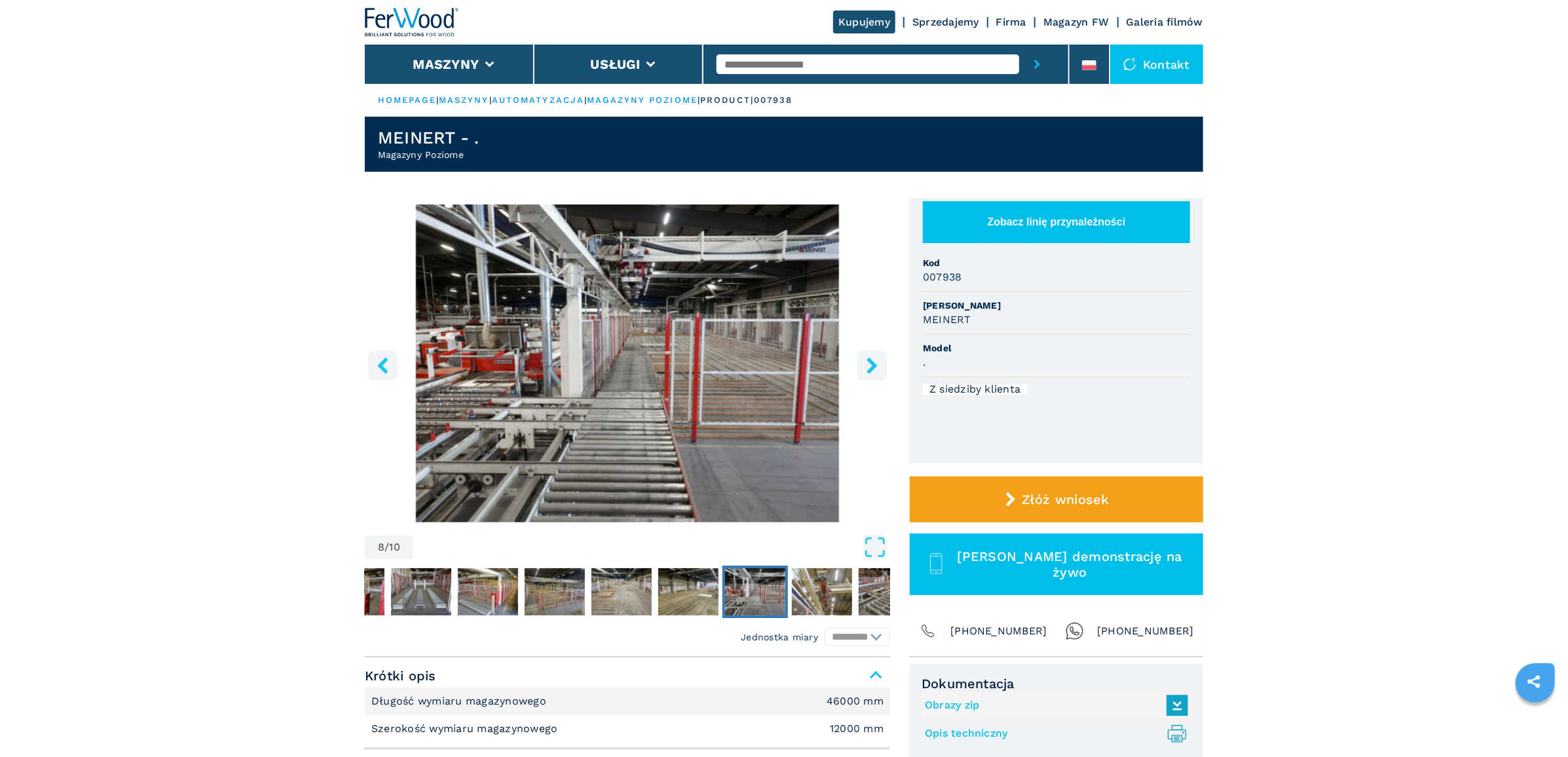
click at [874, 374] on icon "right-button" at bounding box center [871, 365] width 17 height 17
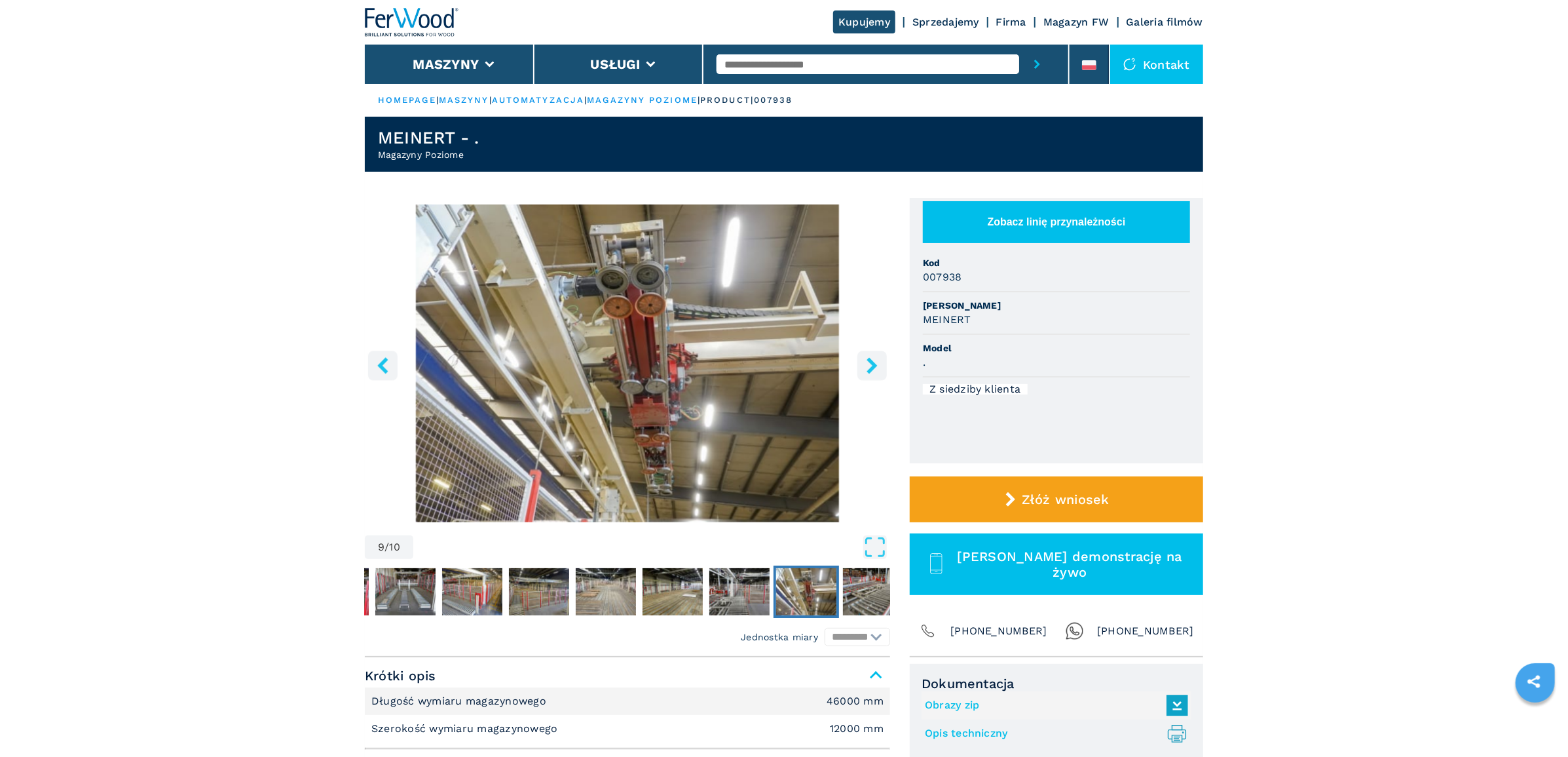
click at [874, 374] on icon "right-button" at bounding box center [871, 365] width 17 height 17
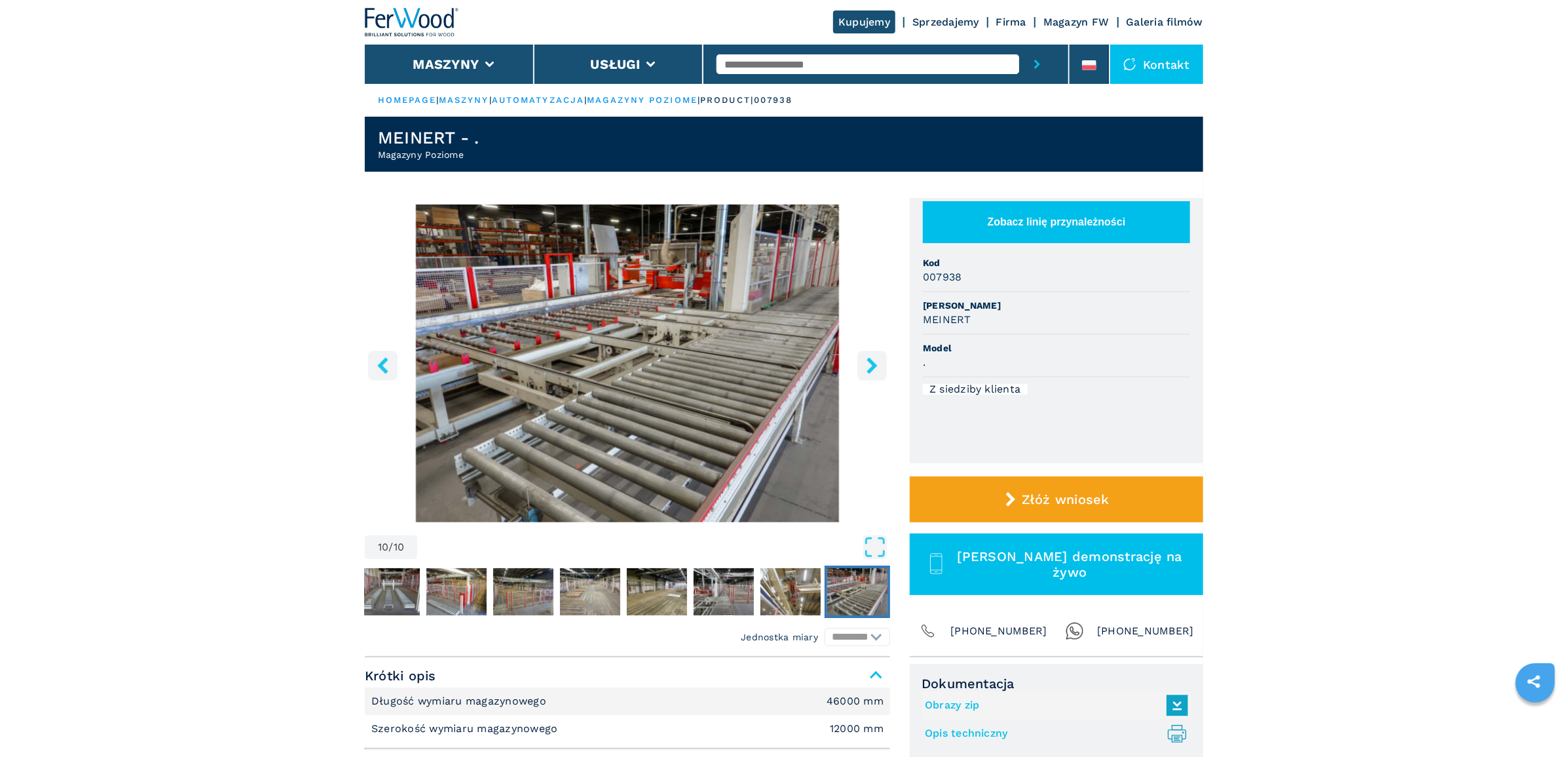
click at [874, 374] on icon "right-button" at bounding box center [871, 365] width 17 height 17
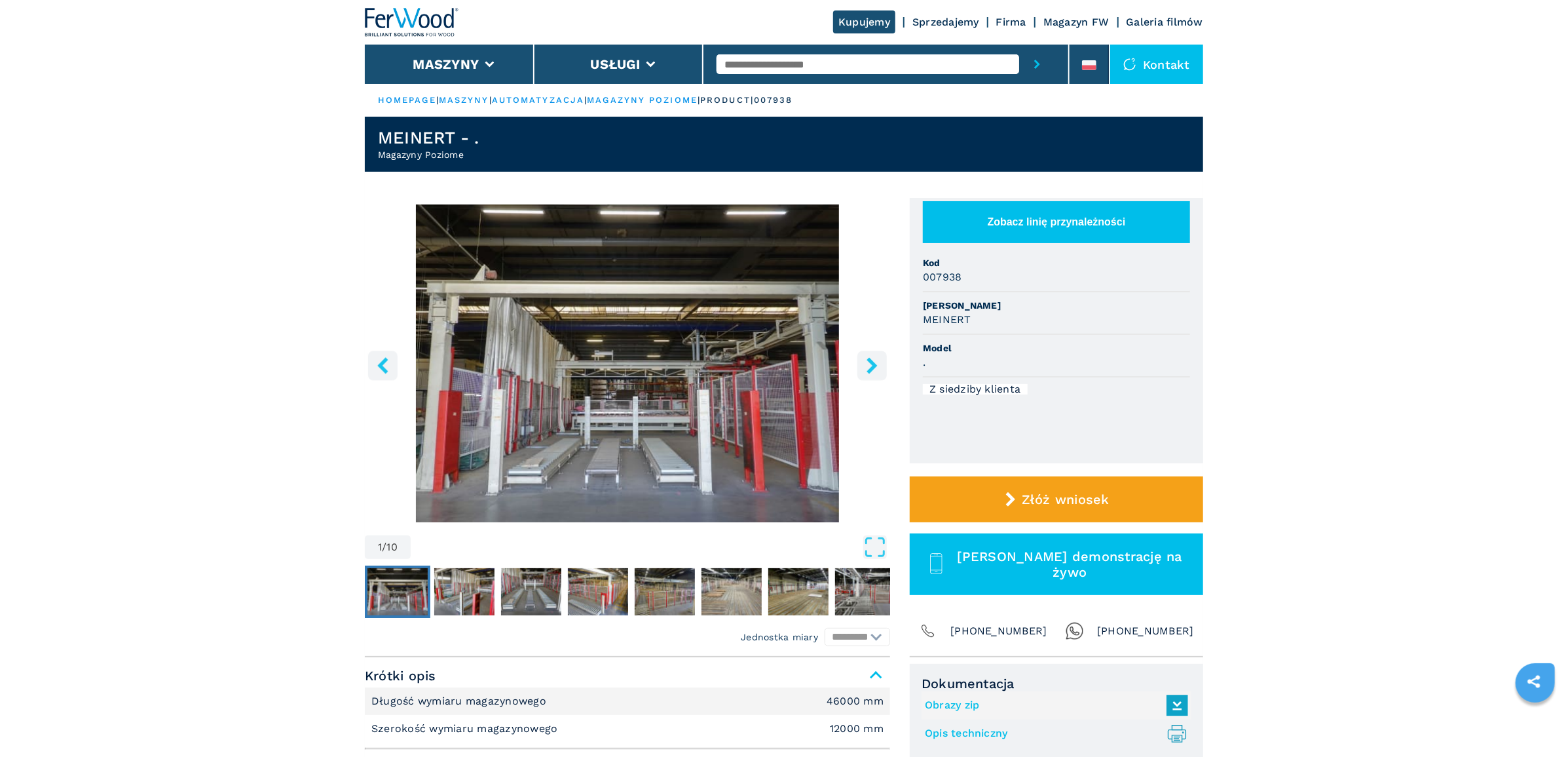
click at [874, 374] on icon "right-button" at bounding box center [871, 365] width 17 height 17
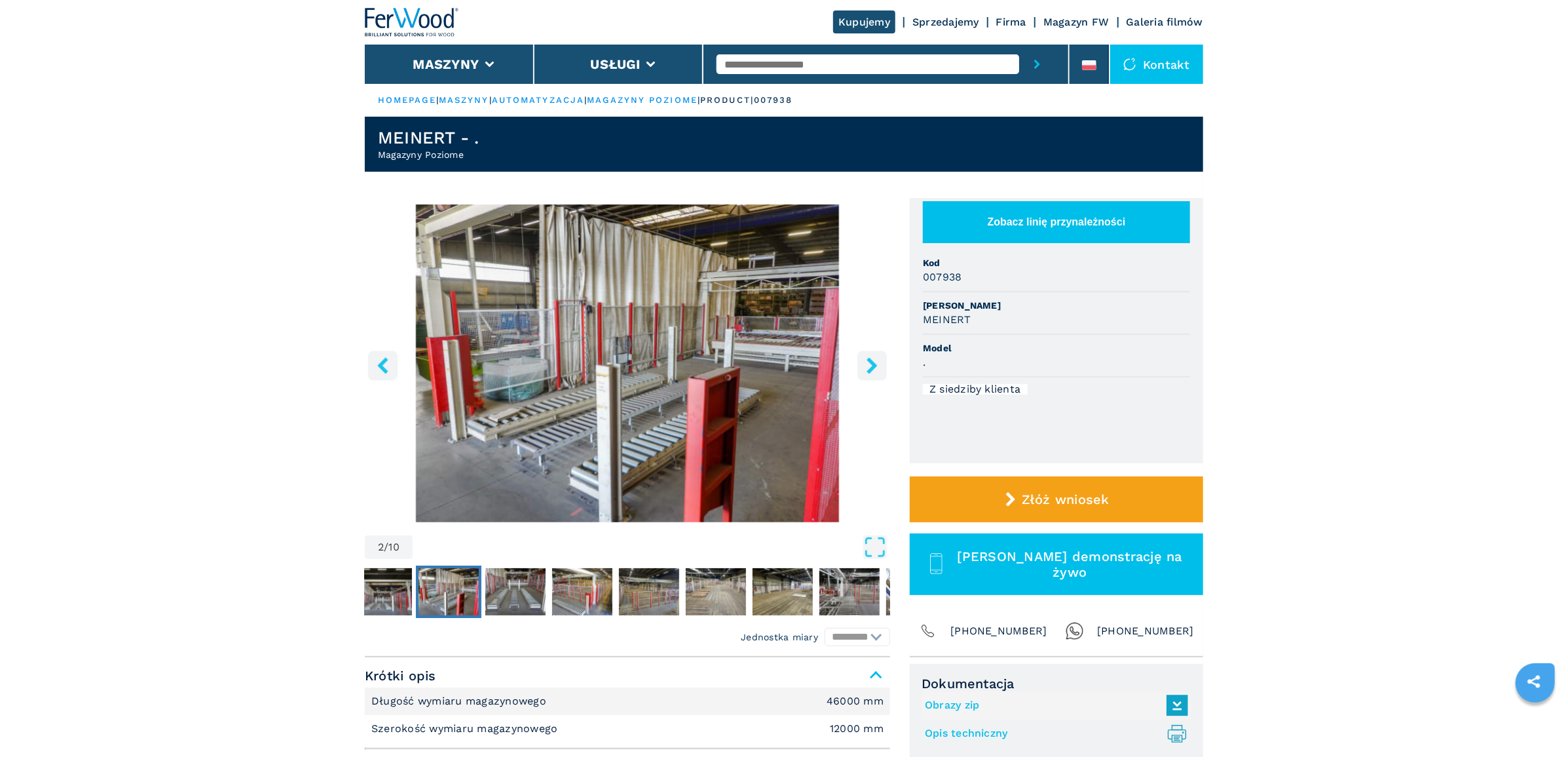
click at [874, 374] on icon "right-button" at bounding box center [871, 365] width 17 height 17
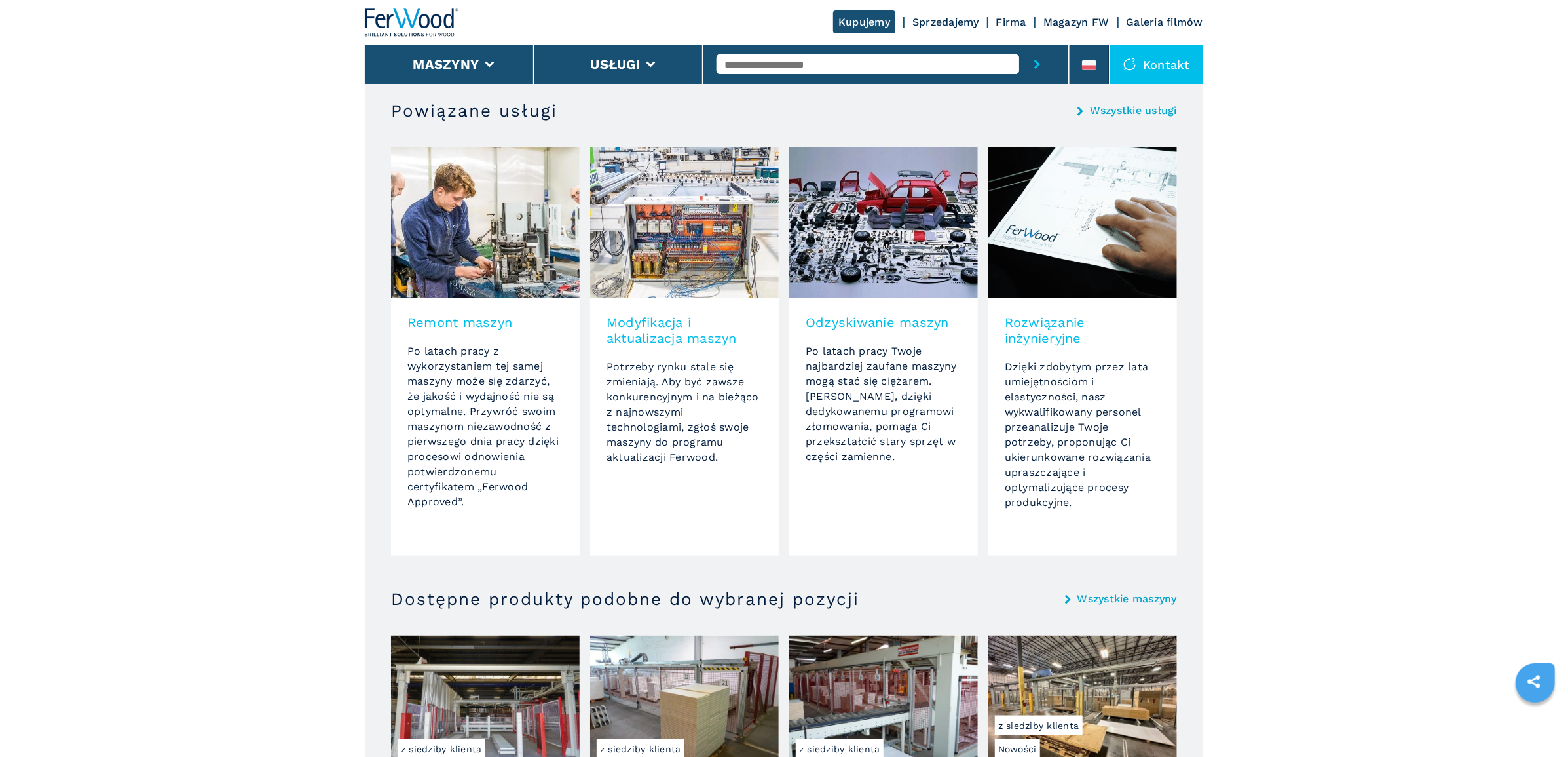
scroll to position [1651, 0]
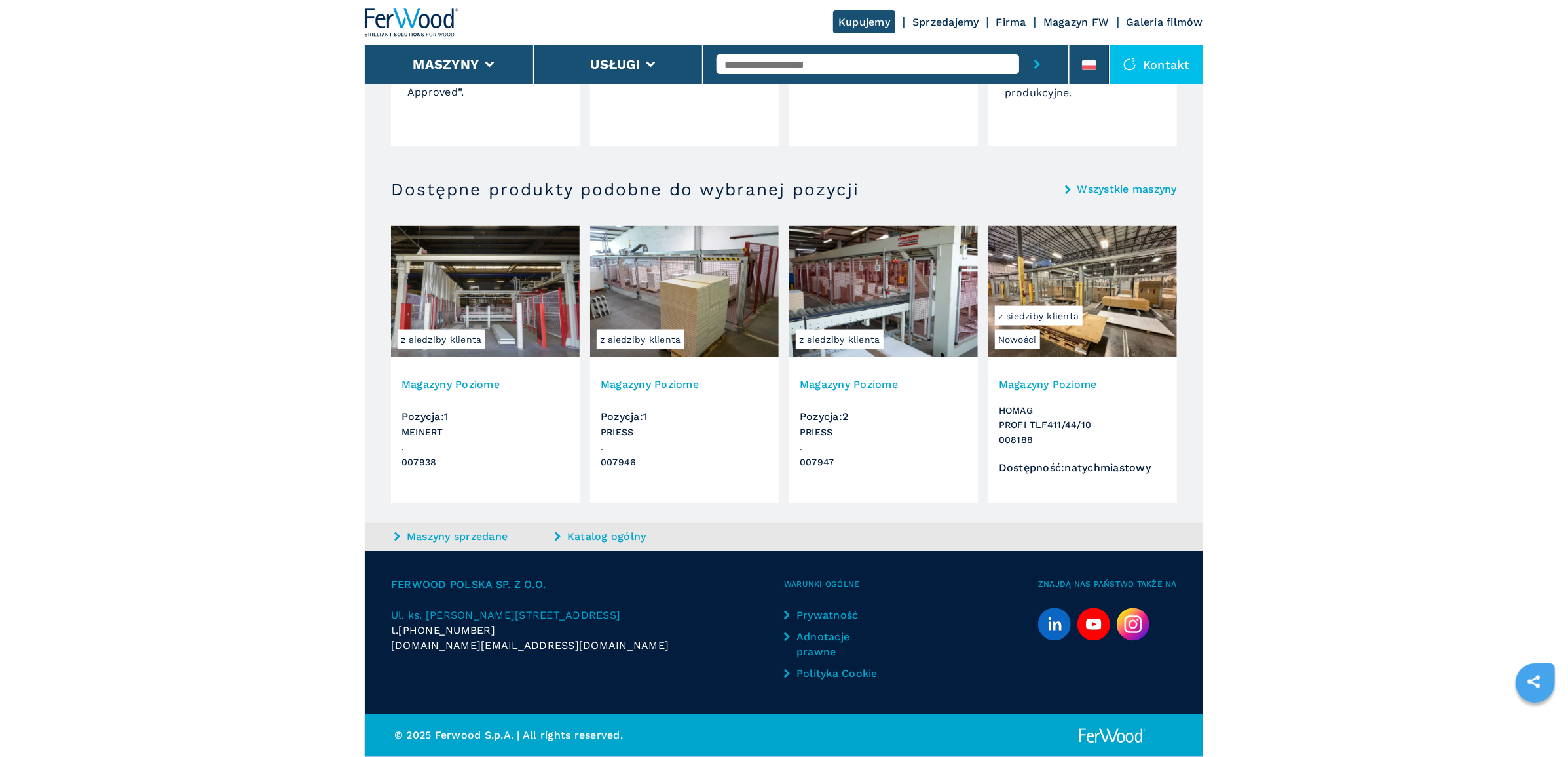
click at [692, 392] on h3 "Magazyny Poziome" at bounding box center [684, 384] width 168 height 15
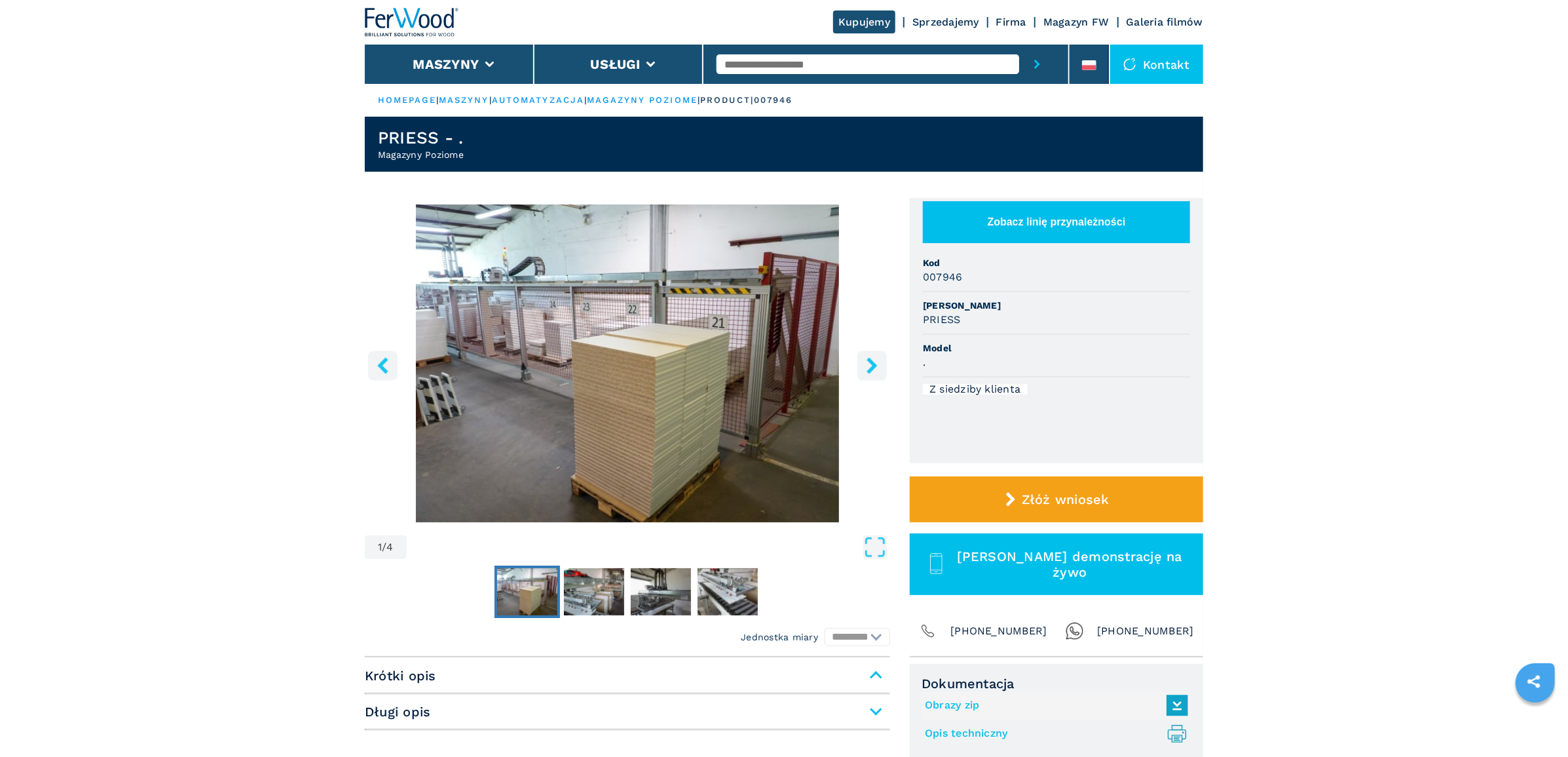
click at [866, 374] on icon "right-button" at bounding box center [871, 365] width 17 height 17
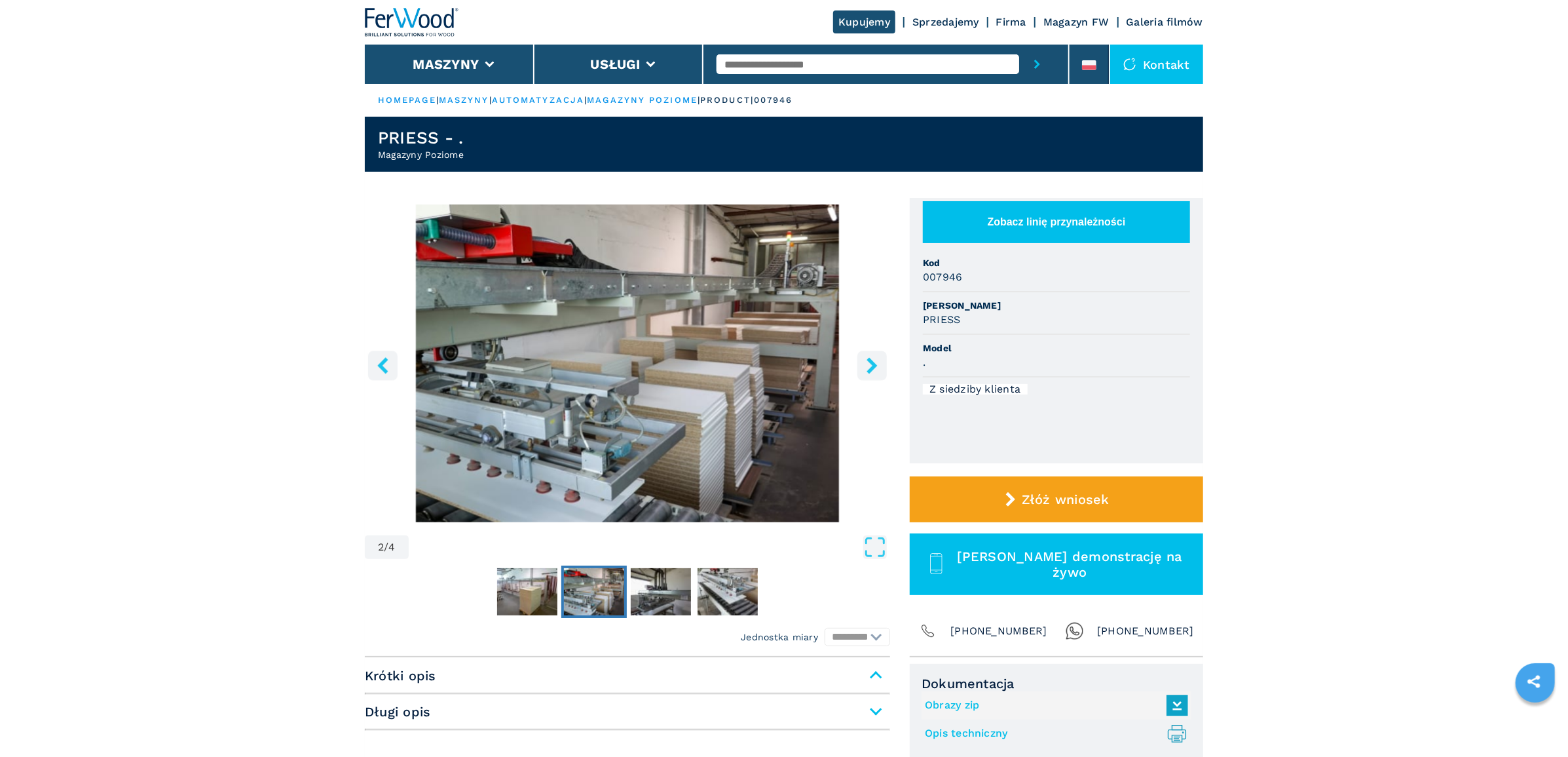
click at [869, 374] on icon "right-button" at bounding box center [871, 365] width 17 height 17
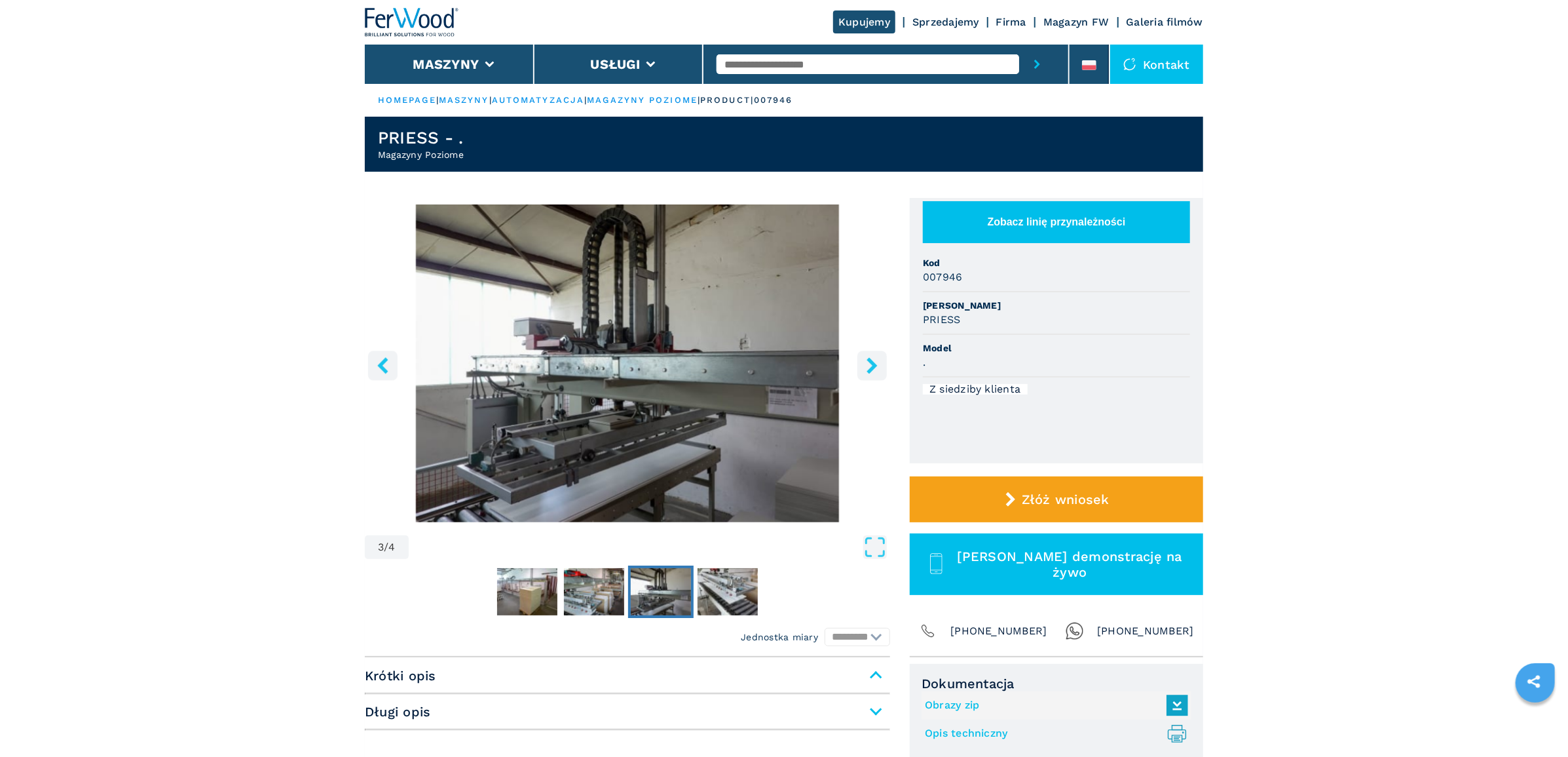
click at [870, 374] on icon "right-button" at bounding box center [871, 365] width 17 height 17
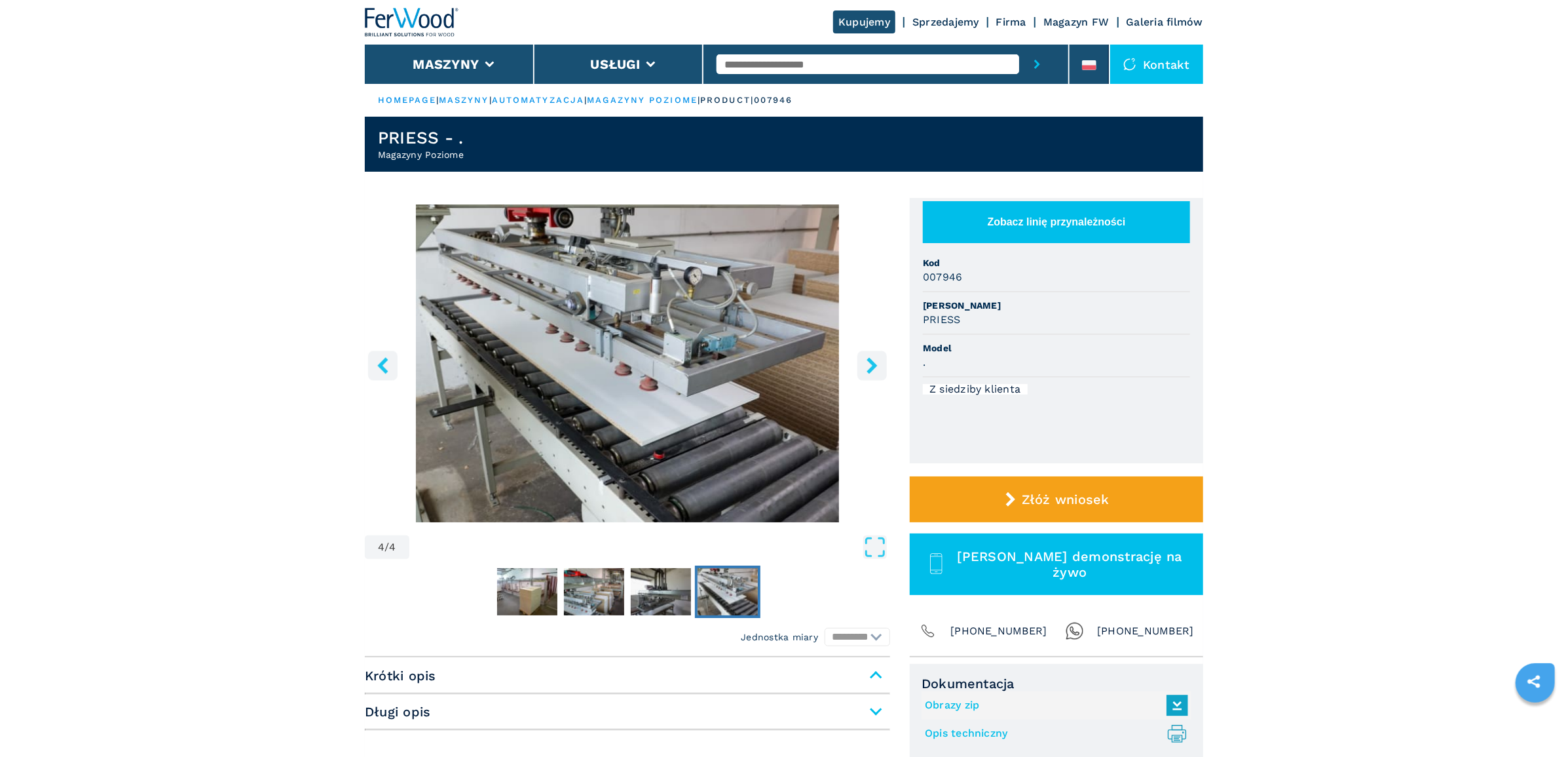
click at [870, 374] on icon "right-button" at bounding box center [871, 365] width 17 height 17
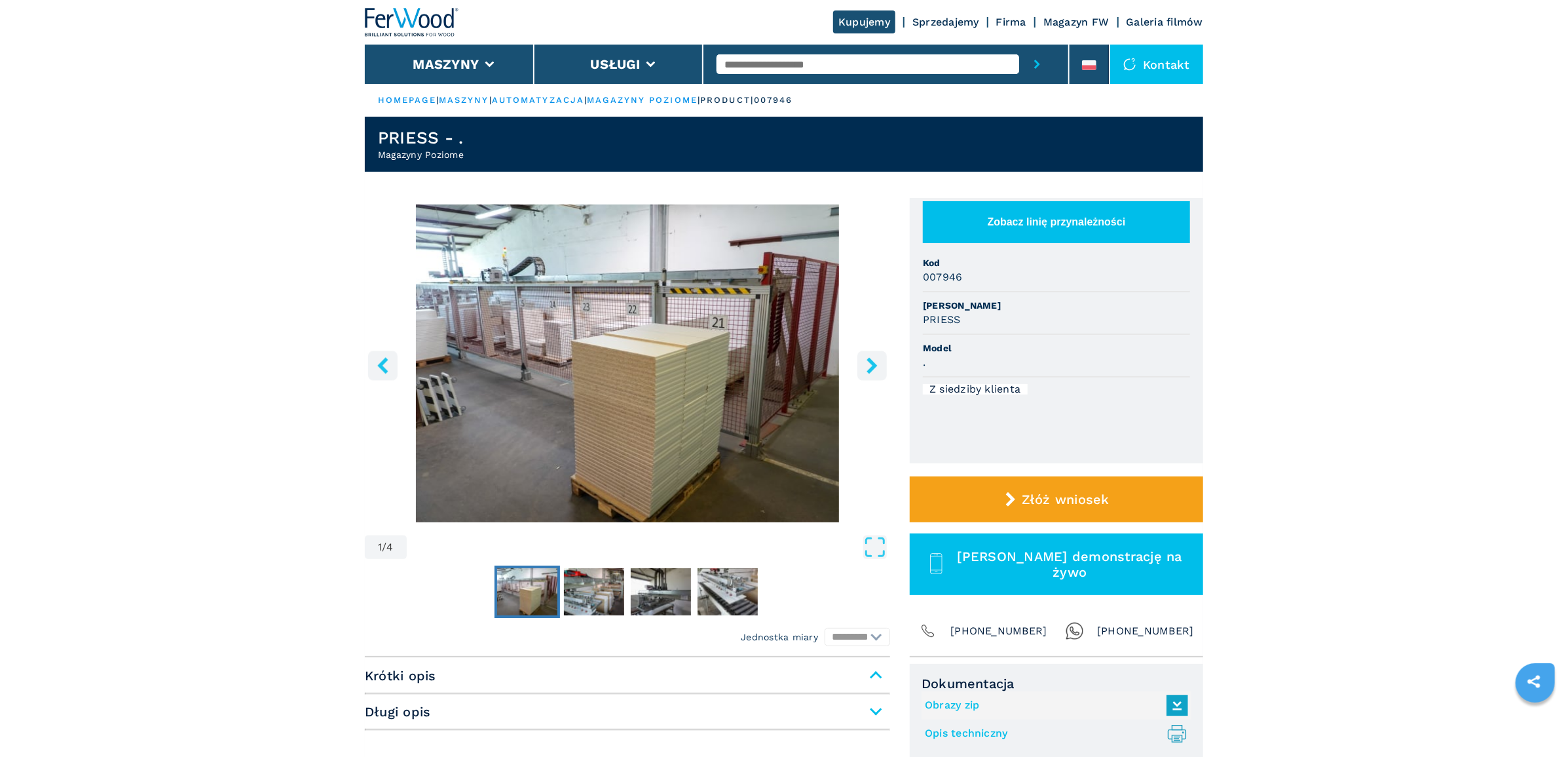
click at [870, 374] on icon "right-button" at bounding box center [871, 365] width 17 height 17
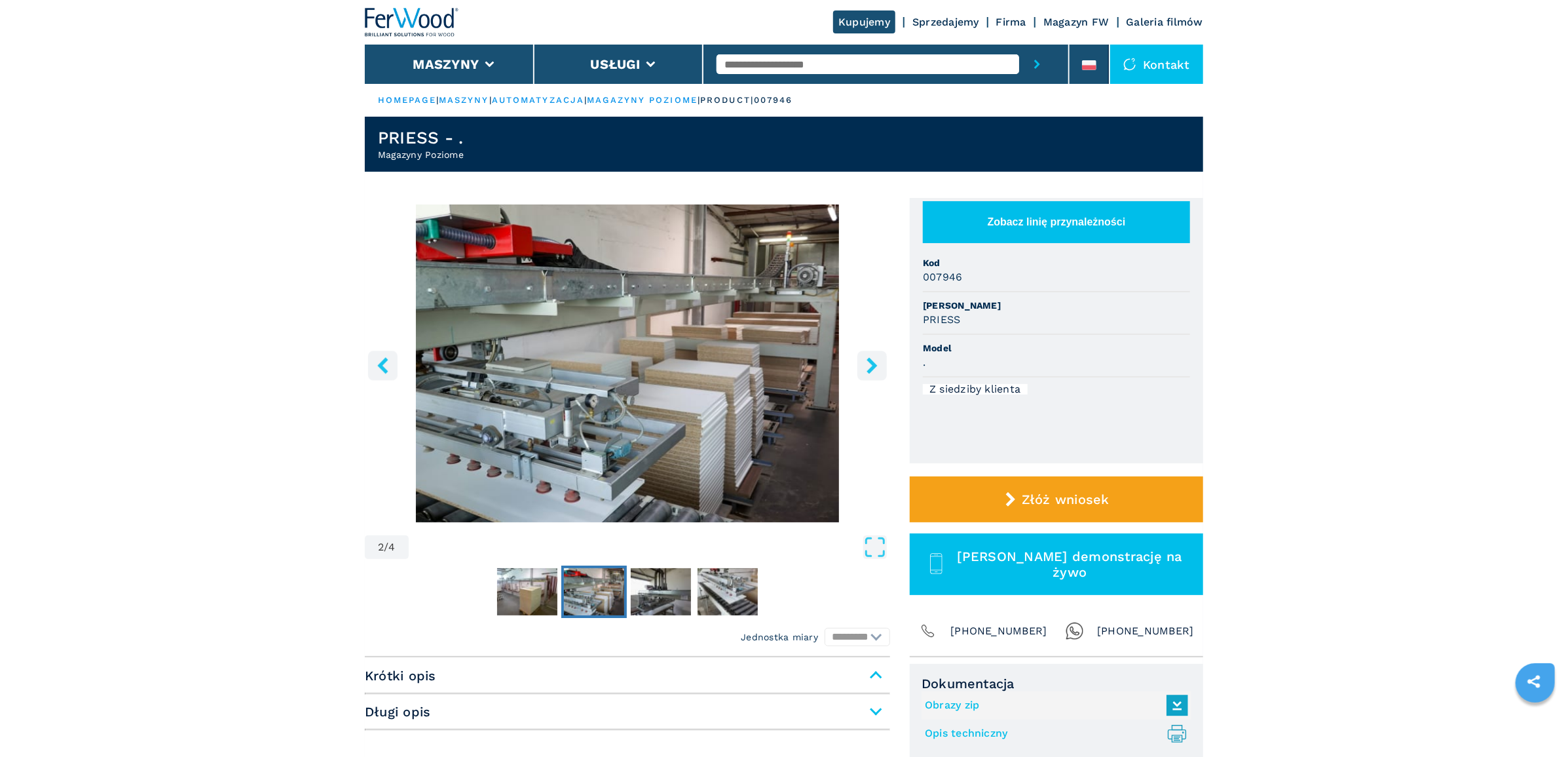
click at [870, 374] on icon "right-button" at bounding box center [871, 365] width 17 height 17
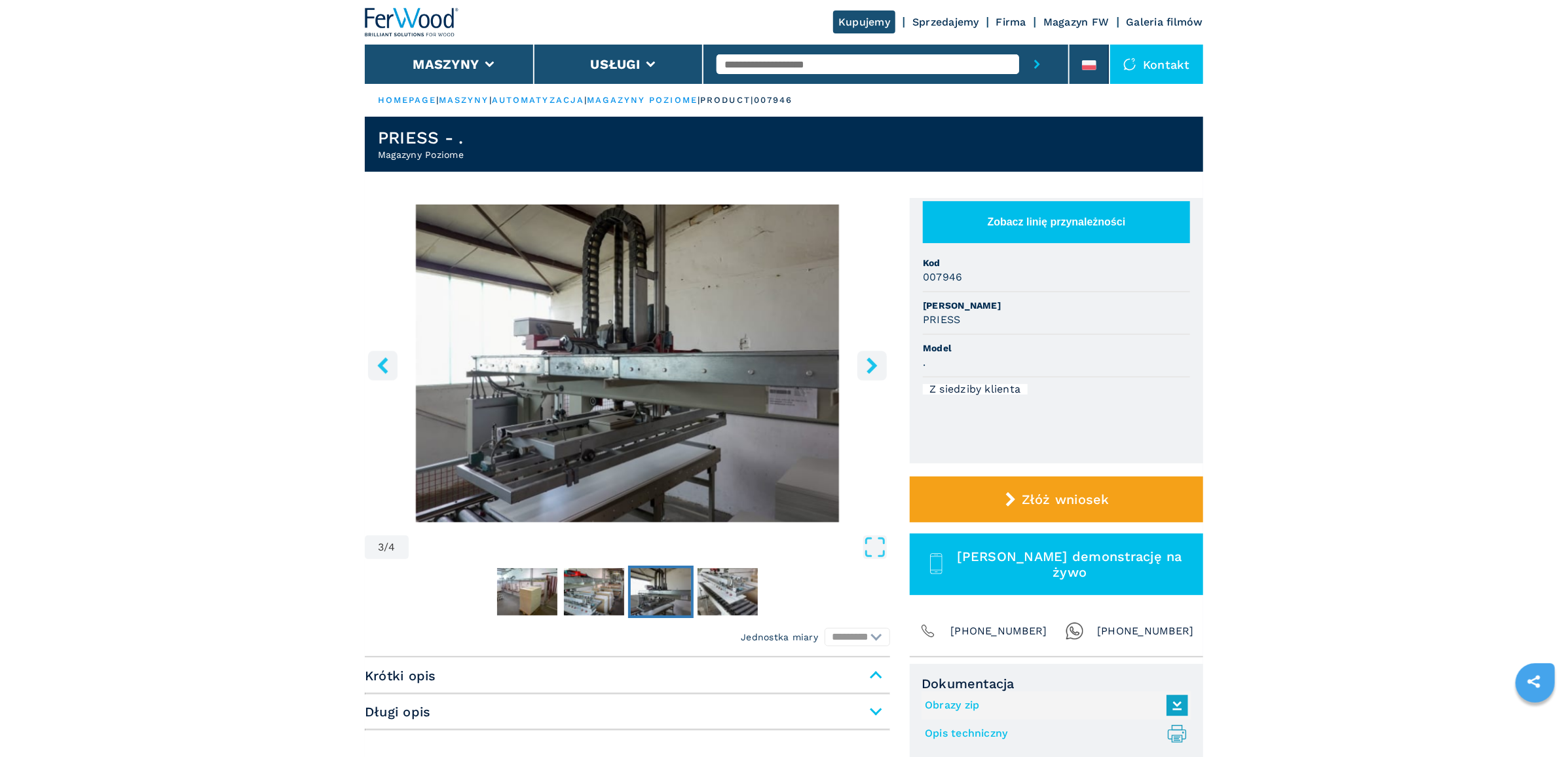
click at [870, 374] on icon "right-button" at bounding box center [871, 365] width 17 height 17
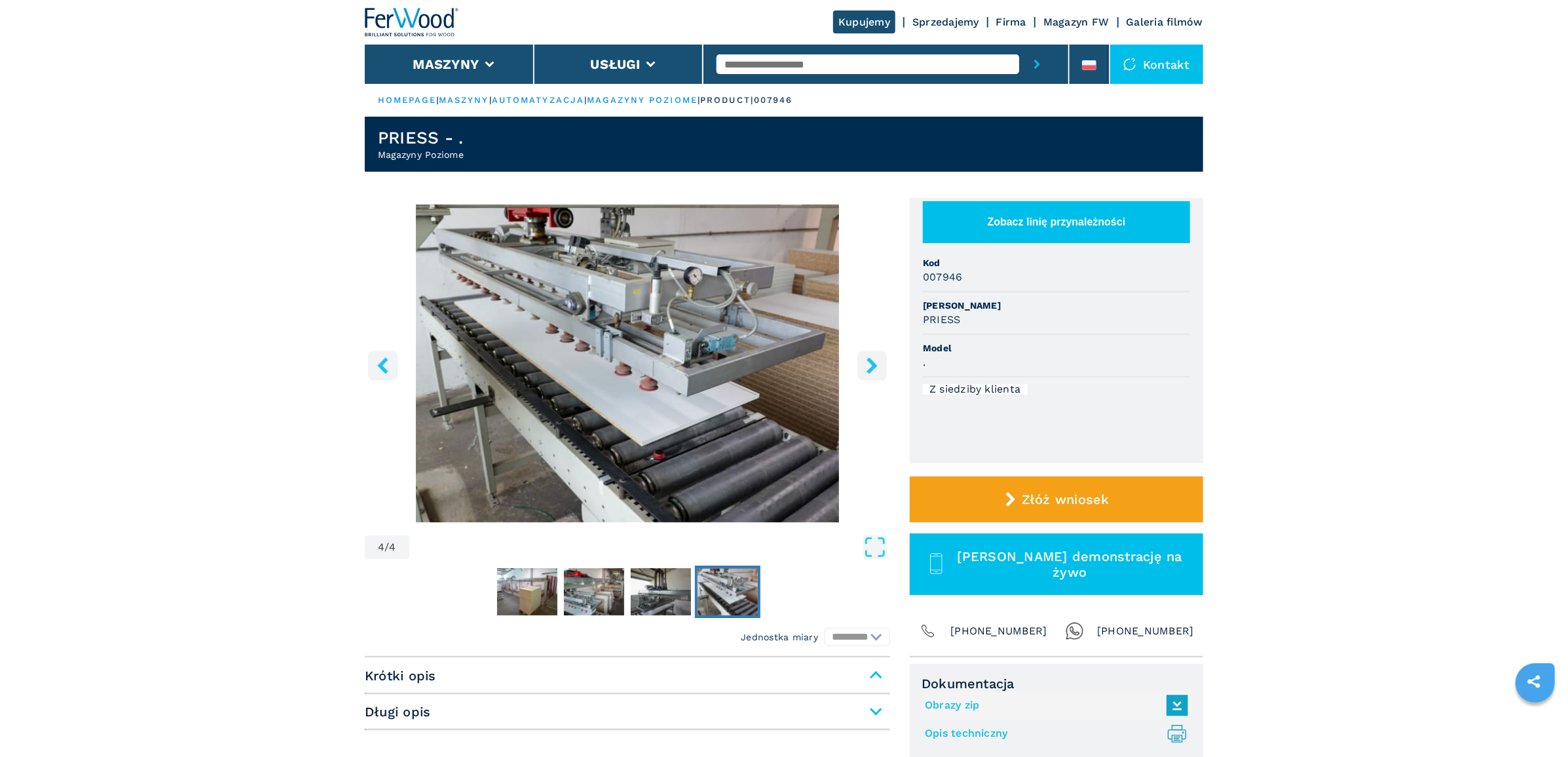
click at [870, 374] on icon "right-button" at bounding box center [871, 365] width 17 height 17
